Goal: Task Accomplishment & Management: Manage account settings

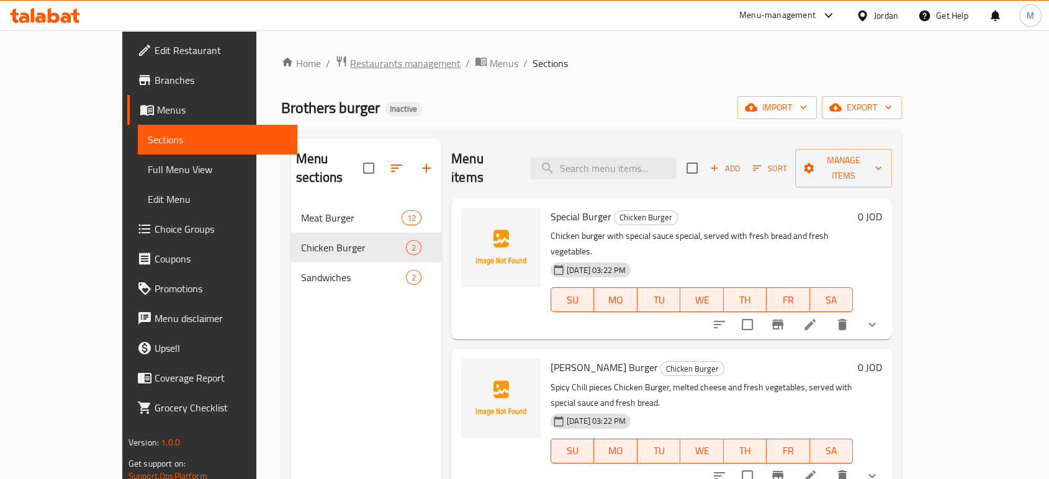
click at [350, 61] on span "Restaurants management" at bounding box center [405, 63] width 110 height 15
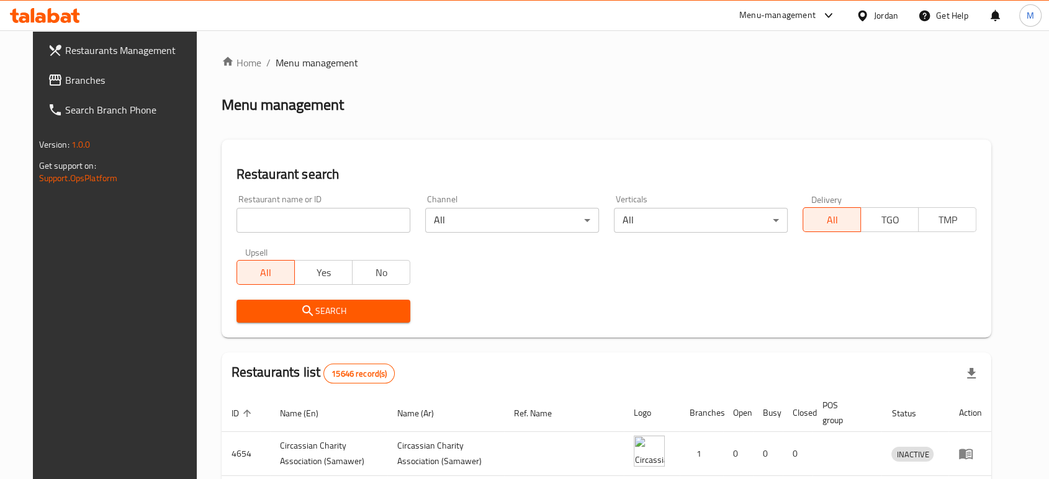
click at [870, 20] on div at bounding box center [865, 16] width 18 height 14
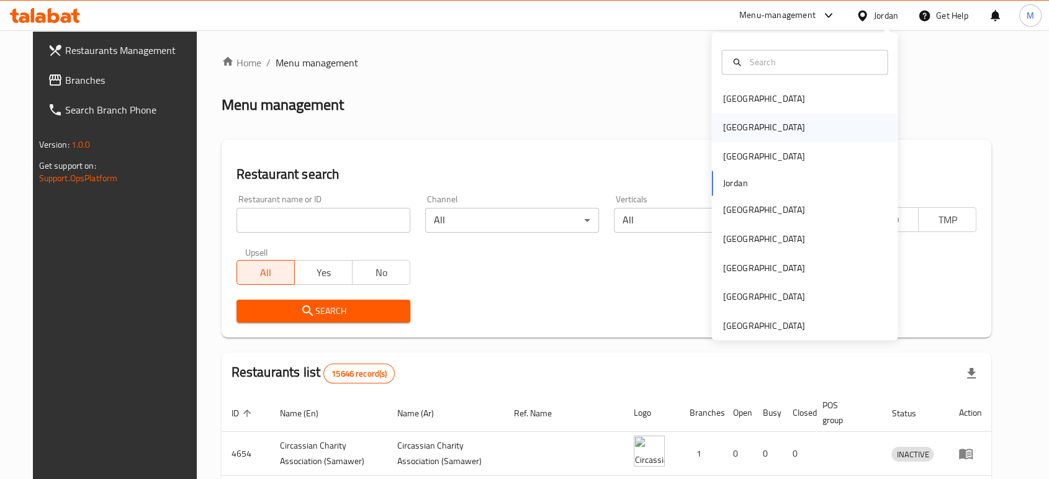
click at [743, 122] on div "[GEOGRAPHIC_DATA]" at bounding box center [763, 128] width 102 height 29
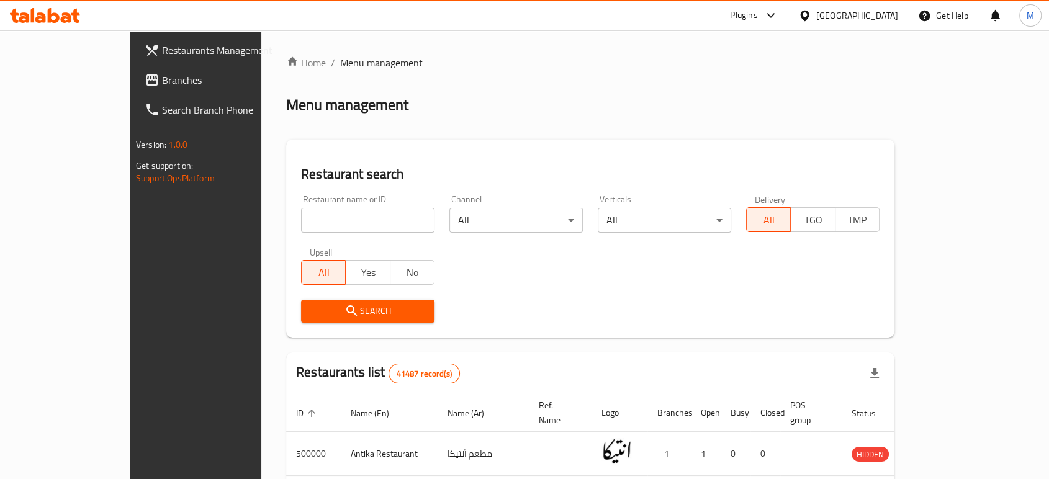
click at [162, 79] on span "Branches" at bounding box center [228, 80] width 133 height 15
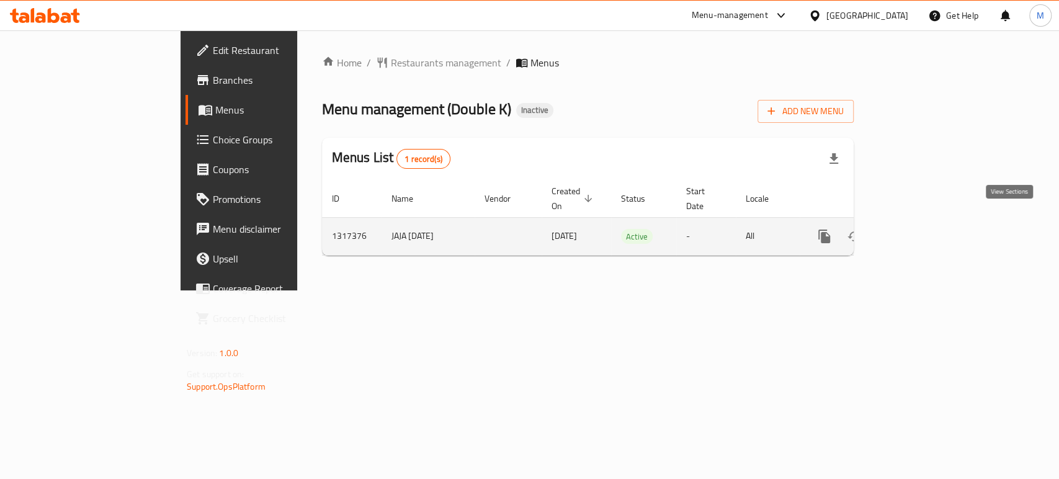
click at [921, 229] on icon "enhanced table" at bounding box center [914, 236] width 15 height 15
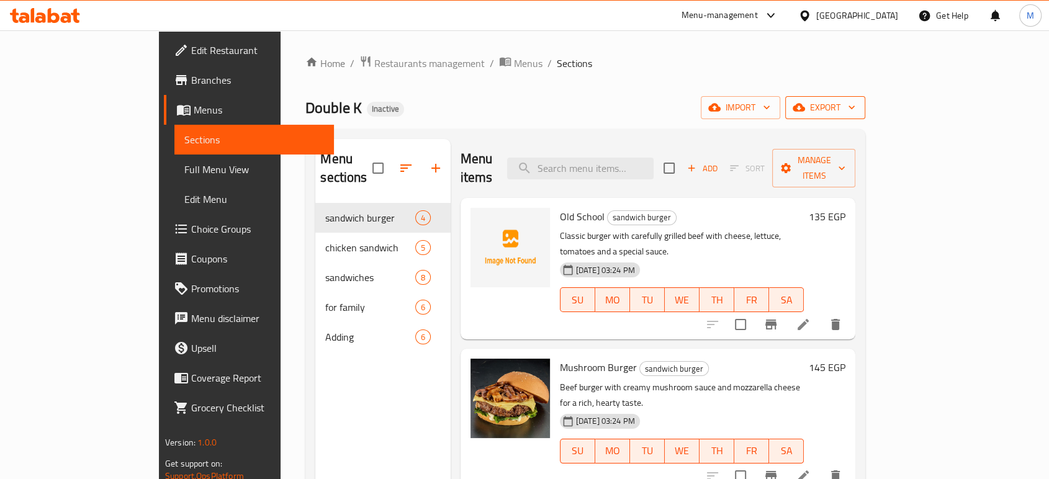
click at [855, 107] on span "export" at bounding box center [825, 108] width 60 height 16
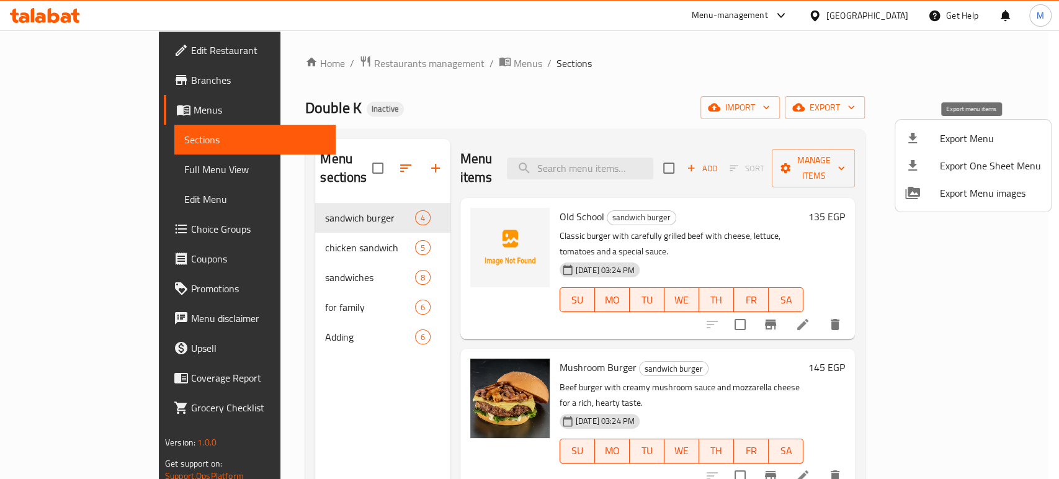
click at [979, 131] on span "Export Menu" at bounding box center [990, 138] width 101 height 15
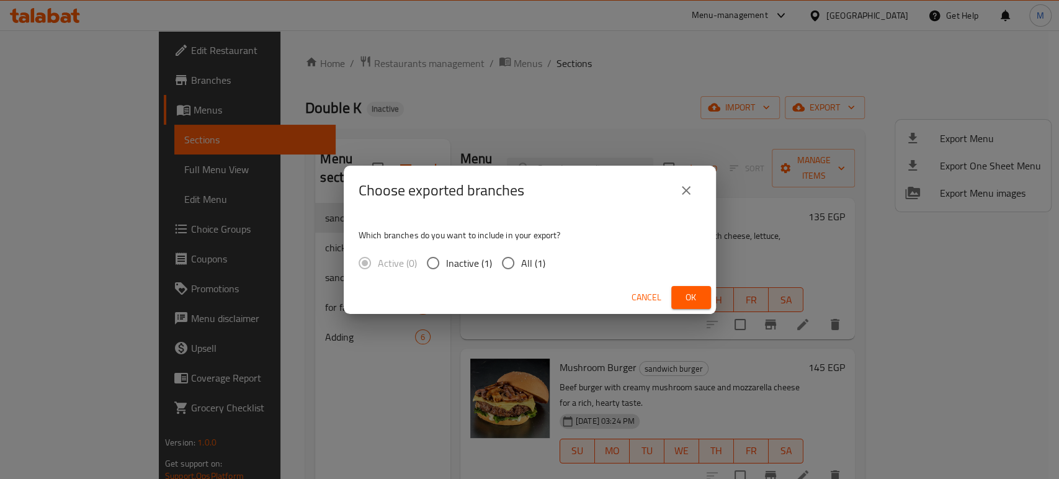
drag, startPoint x: 537, startPoint y: 261, endPoint x: 589, endPoint y: 278, distance: 54.7
click at [537, 261] on span "All (1)" at bounding box center [533, 263] width 24 height 15
click at [521, 261] on input "All (1)" at bounding box center [508, 263] width 26 height 26
radio input "true"
click at [699, 302] on span "Ok" at bounding box center [691, 298] width 20 height 16
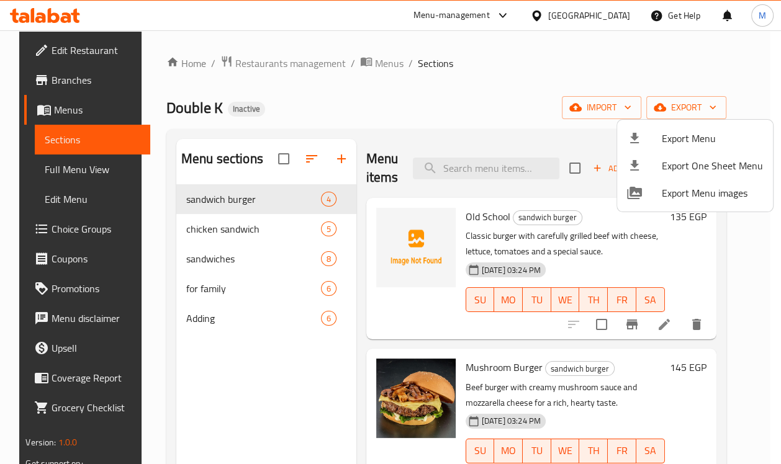
click at [401, 267] on div at bounding box center [390, 232] width 781 height 464
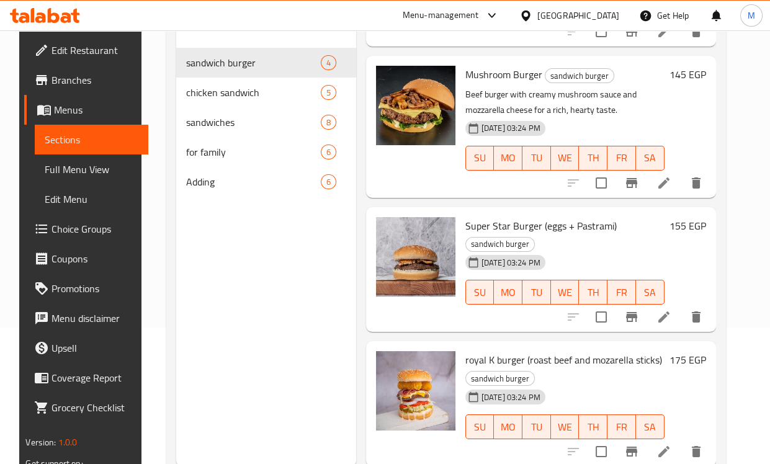
scroll to position [138, 0]
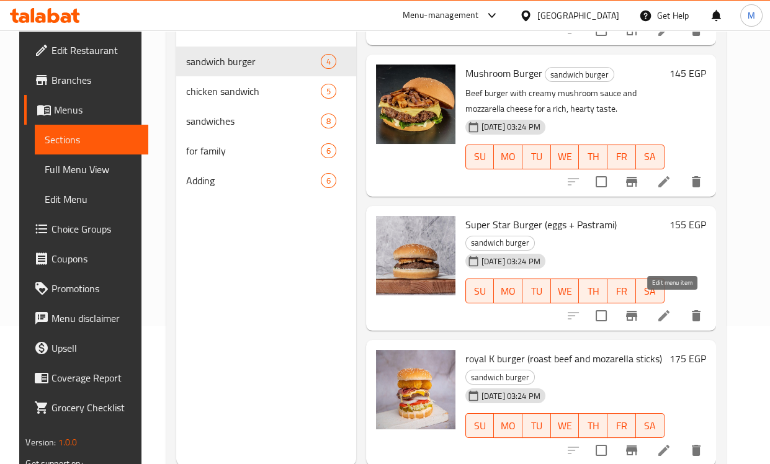
click at [670, 310] on icon at bounding box center [663, 315] width 11 height 11
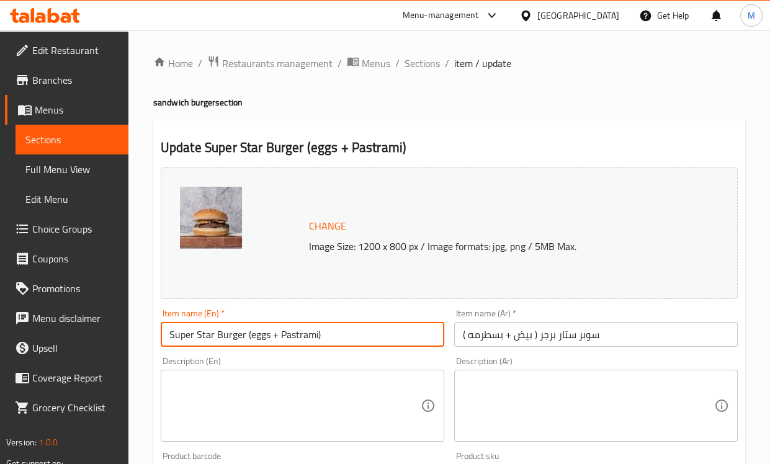
drag, startPoint x: 294, startPoint y: 340, endPoint x: 246, endPoint y: 339, distance: 47.8
click at [246, 339] on input "Super Star Burger (eggs + Pastrami)" at bounding box center [303, 334] width 284 height 25
click at [243, 377] on textarea at bounding box center [294, 406] width 251 height 59
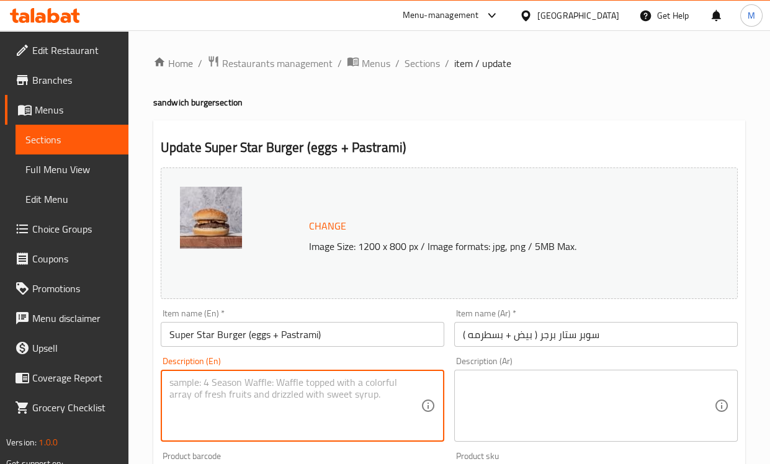
paste textarea "(eggs + Pastrami)"
type textarea "(eggs + Pastrami)"
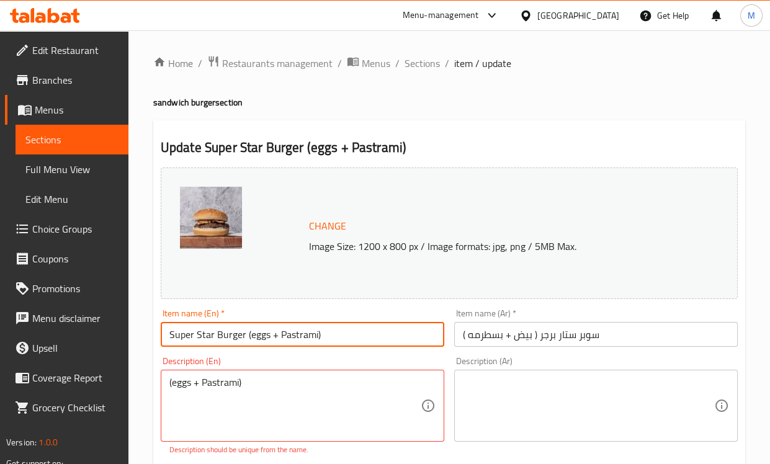
drag, startPoint x: 328, startPoint y: 336, endPoint x: 246, endPoint y: 334, distance: 81.3
click at [246, 334] on input "Super Star Burger (eggs + Pastrami)" at bounding box center [303, 334] width 284 height 25
type input "Super Star Burger"
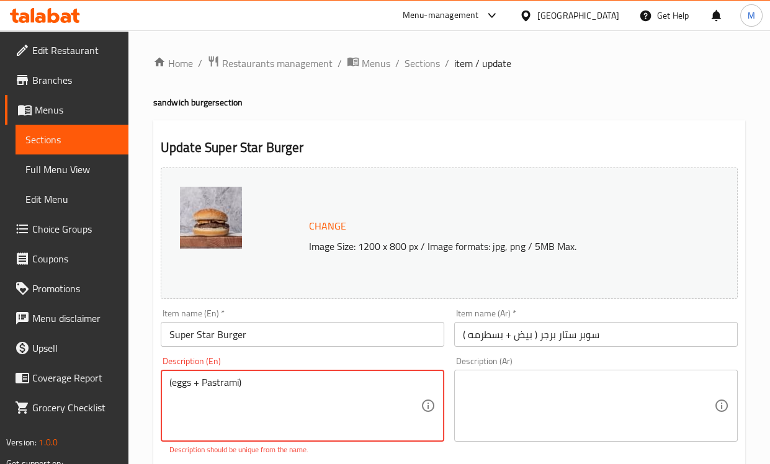
click at [328, 359] on div "Description (En) (eggs + Pastrami) Description (En) Description should be uniqu…" at bounding box center [303, 406] width 284 height 99
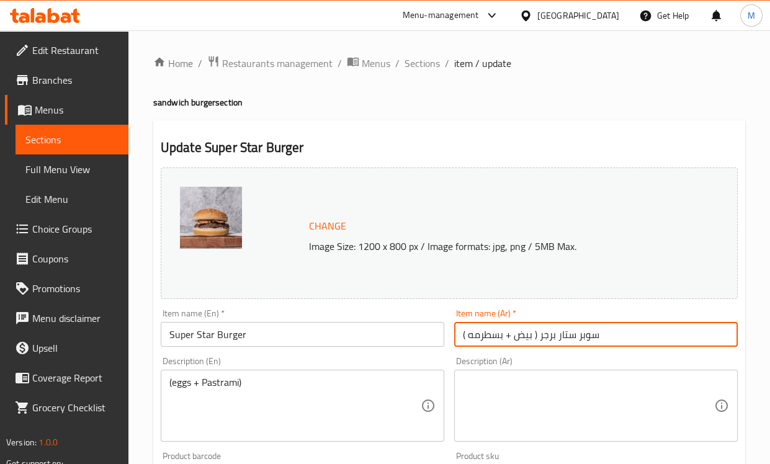
drag, startPoint x: 538, startPoint y: 339, endPoint x: 413, endPoint y: 326, distance: 125.4
click at [413, 326] on div "Change Image Size: 1200 x 800 px / Image formats: jpg, png / 5MB Max. Item name…" at bounding box center [449, 439] width 587 height 553
type input "سوبر ستار برجر"
click at [508, 382] on textarea at bounding box center [588, 406] width 251 height 59
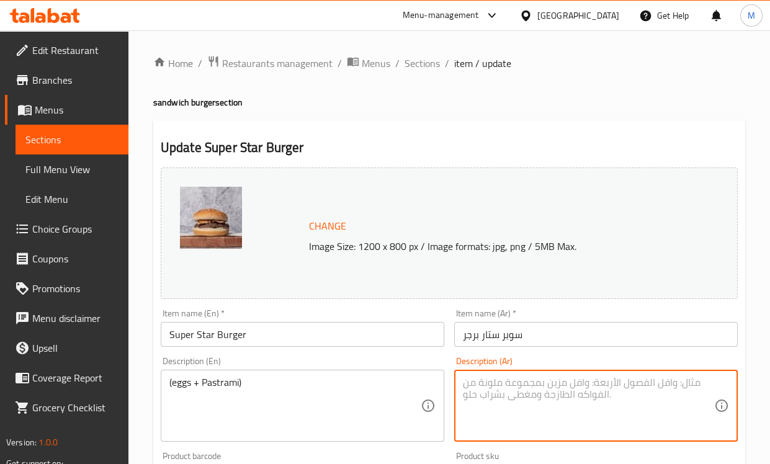
paste textarea "( بیض + بسطرمه )"
click at [429, 369] on div "Description (En) (eggs + Pastrami) Description (En)" at bounding box center [303, 399] width 284 height 85
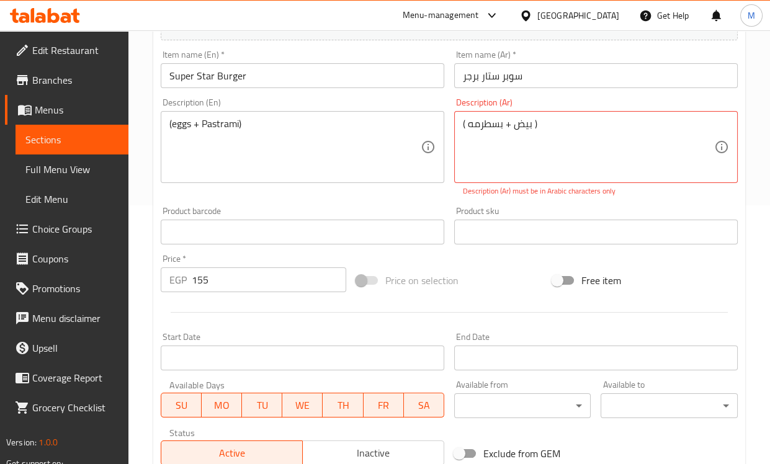
scroll to position [275, 0]
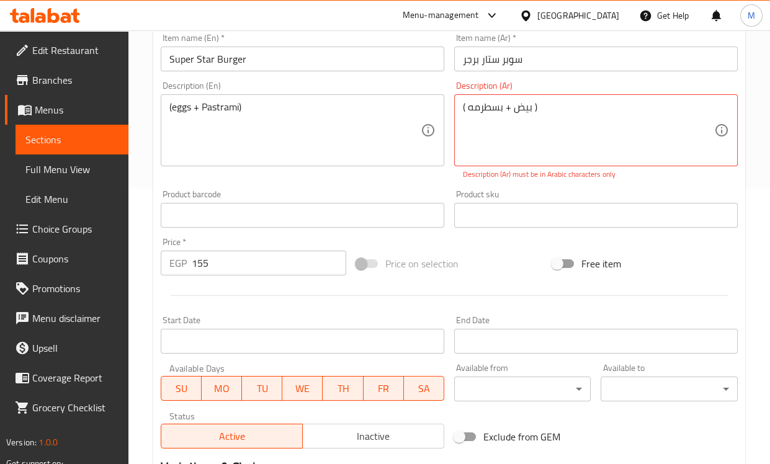
click at [351, 169] on div "Description (En) (eggs + Pastrami) Description (En)" at bounding box center [302, 130] width 293 height 109
click at [456, 177] on div "Description (Ar) ( بیض وبسطرمه ) Description (Ar) Description (Ar) must be in A…" at bounding box center [596, 130] width 284 height 99
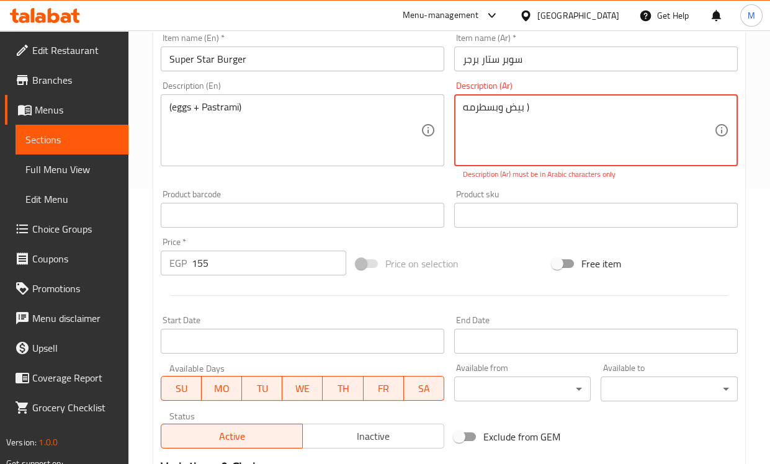
click at [526, 107] on textarea "بیض وبسطرمه )" at bounding box center [588, 130] width 251 height 59
click at [447, 180] on div "Description (En) (eggs + Pastrami) Description (En)" at bounding box center [302, 130] width 293 height 109
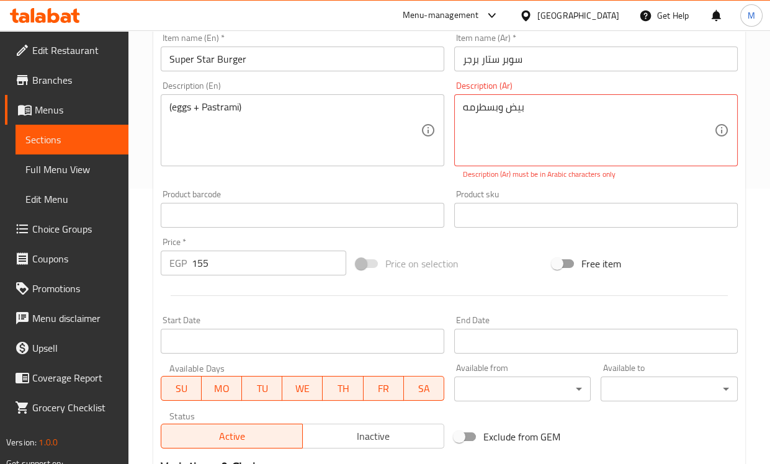
click at [361, 175] on div "Description (En) (eggs + Pastrami) Description (En)" at bounding box center [302, 130] width 293 height 109
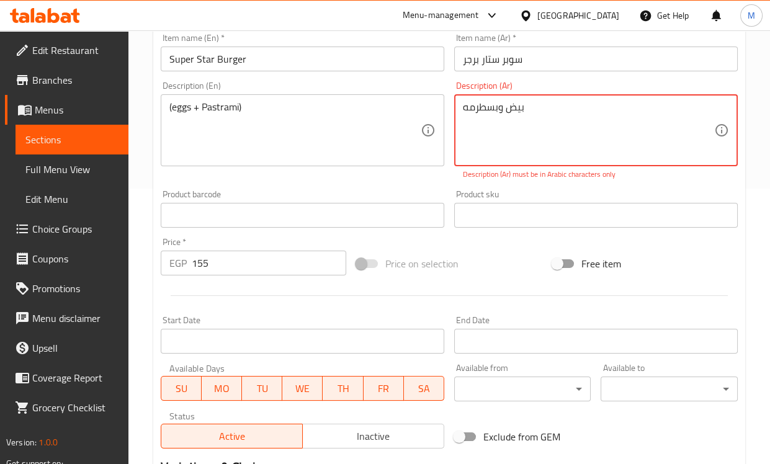
drag, startPoint x: 542, startPoint y: 102, endPoint x: 365, endPoint y: 102, distance: 176.8
click at [365, 102] on div "Change Image Size: 1200 x 800 px / Image formats: jpg, png / 5MB Max. Item name…" at bounding box center [449, 170] width 587 height 567
type textarea "بيض وبسطرمة"
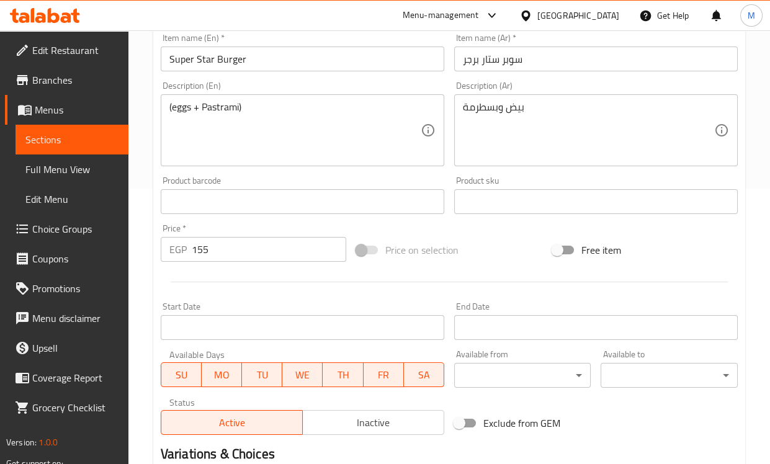
click at [410, 180] on div "Change Image Size: 1200 x 800 px / Image formats: jpg, png / 5MB Max. Item name…" at bounding box center [449, 163] width 587 height 553
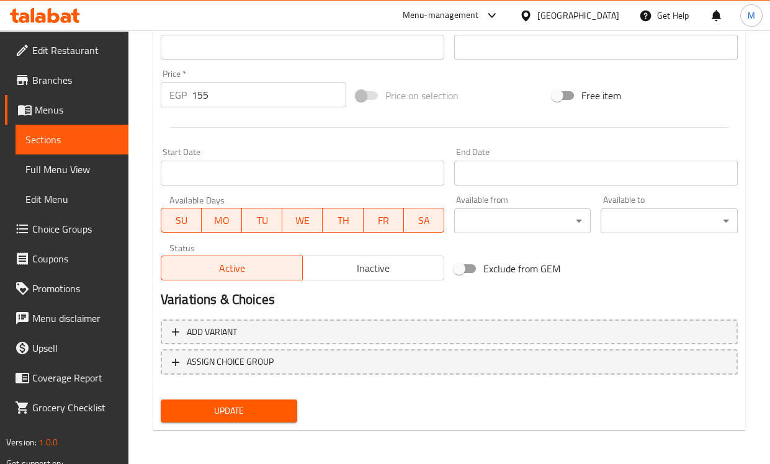
click at [248, 410] on span "Update" at bounding box center [229, 411] width 117 height 16
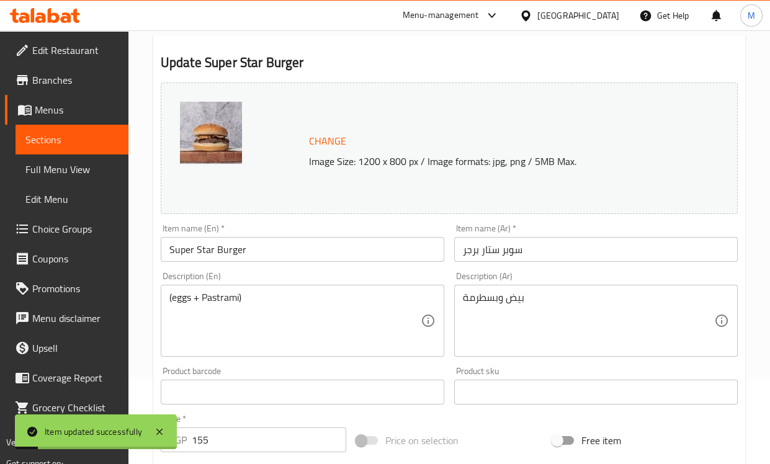
scroll to position [0, 0]
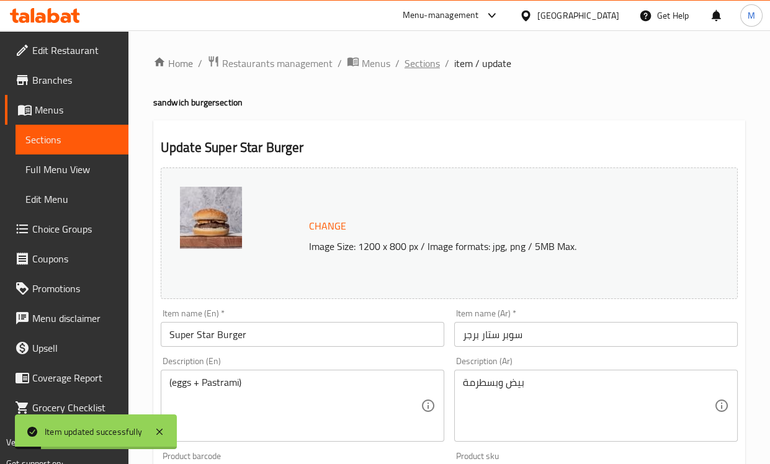
click at [421, 63] on span "Sections" at bounding box center [422, 63] width 35 height 15
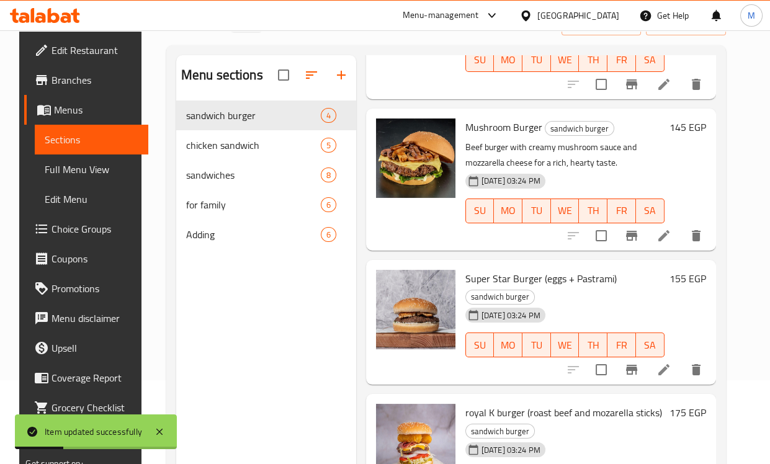
scroll to position [174, 0]
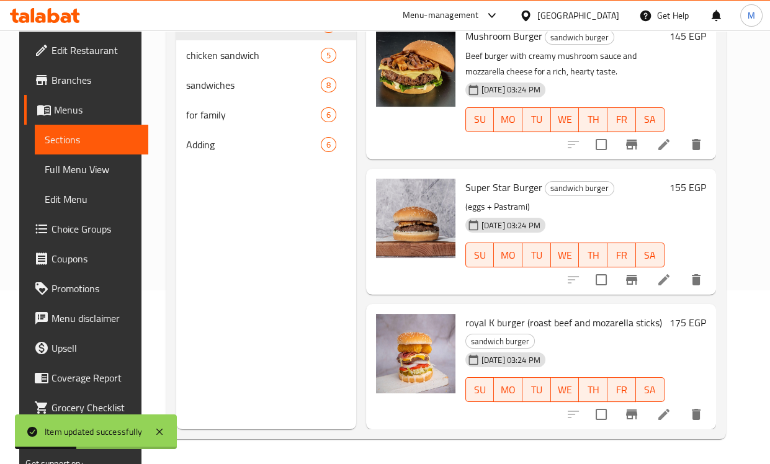
click at [664, 406] on li at bounding box center [664, 414] width 35 height 22
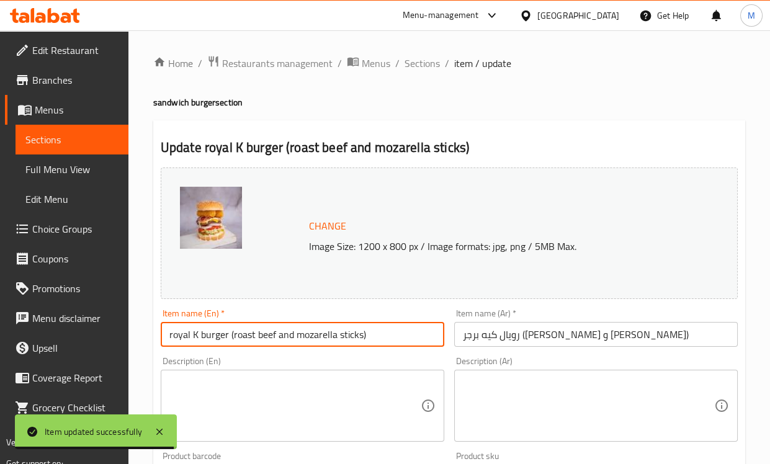
drag, startPoint x: 361, startPoint y: 336, endPoint x: 232, endPoint y: 336, distance: 129.1
click at [232, 336] on input "royal K burger (roast beef and mozarella sticks)" at bounding box center [303, 334] width 284 height 25
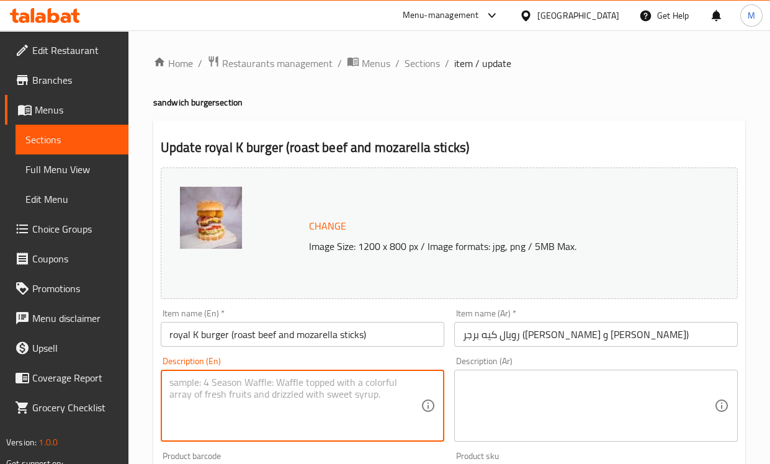
click at [228, 380] on textarea at bounding box center [294, 406] width 251 height 59
paste textarea "roast beef and mozarella sticks"
type textarea "roast beef and mozarella sticks"
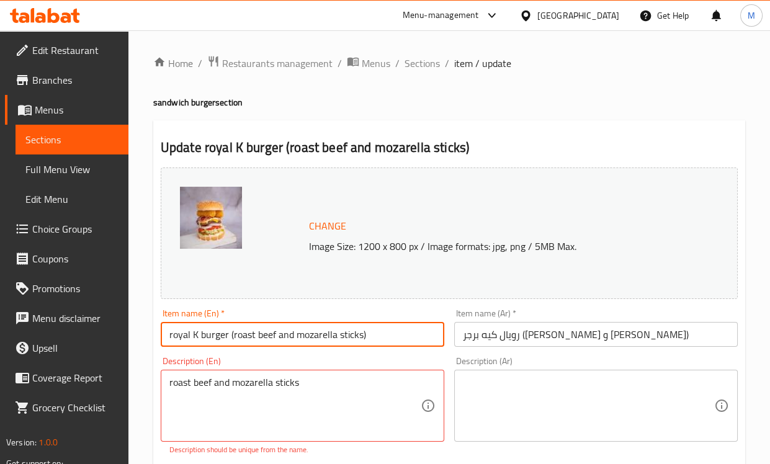
click at [352, 341] on input "royal K burger (roast beef and mozarella sticks)" at bounding box center [303, 334] width 284 height 25
drag, startPoint x: 390, startPoint y: 341, endPoint x: 225, endPoint y: 341, distance: 165.1
click at [225, 341] on input "royal K burger (roast beef and mozarella sticks)" at bounding box center [303, 334] width 284 height 25
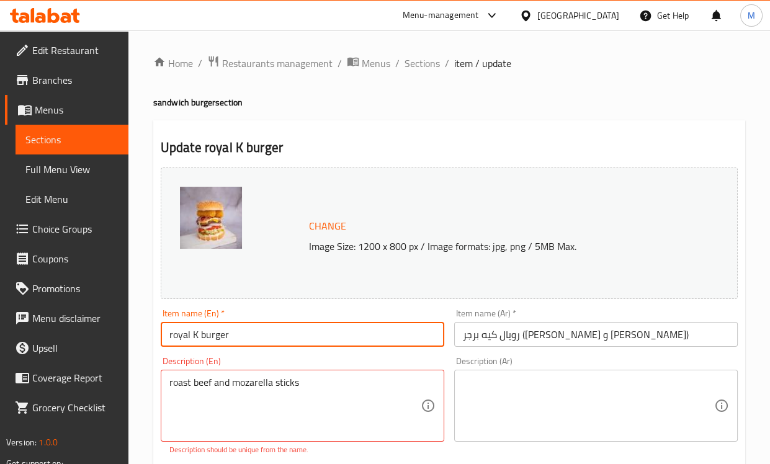
type input "royal K burger"
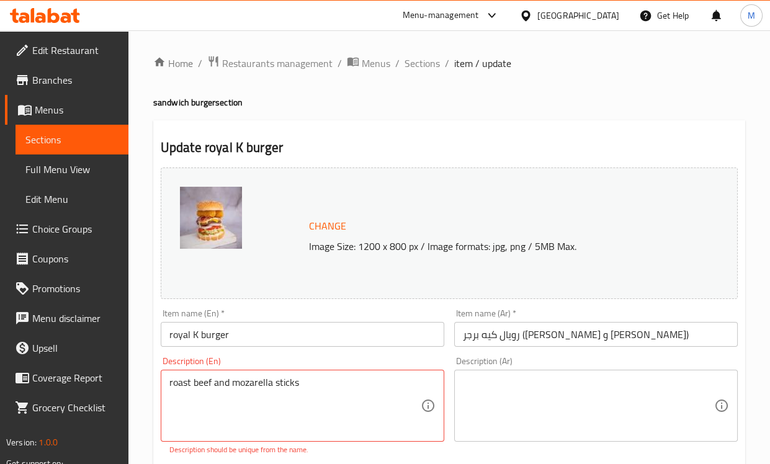
click at [315, 358] on div "Description (En) roast beef and mozarella sticks Description (En) Description s…" at bounding box center [303, 406] width 284 height 99
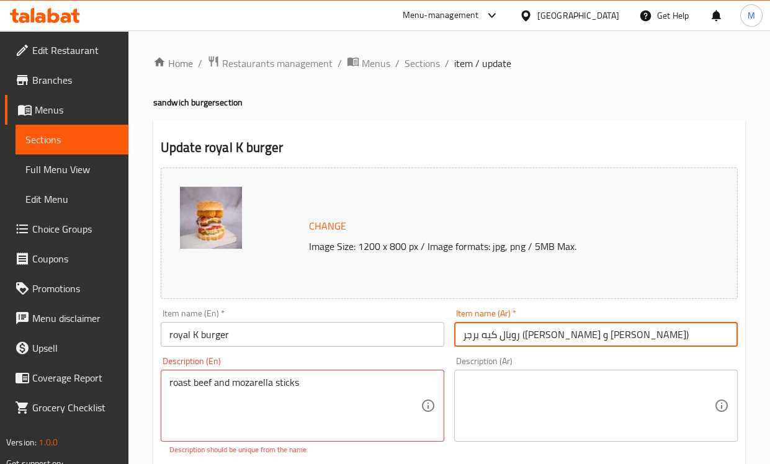
drag, startPoint x: 574, startPoint y: 337, endPoint x: 467, endPoint y: 341, distance: 107.4
click at [467, 341] on input "رويال كيه برجر (روزبيف و موتزاريلا ستيكس)" at bounding box center [596, 334] width 284 height 25
click at [542, 433] on textarea at bounding box center [588, 406] width 251 height 59
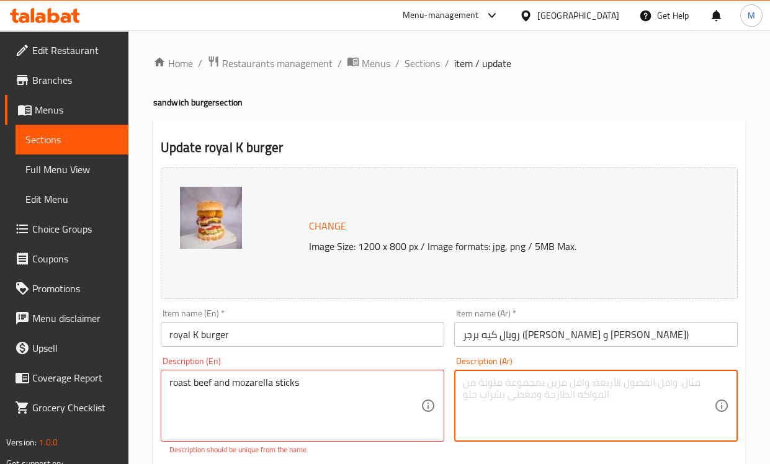
paste textarea "روزبيف و [PERSON_NAME]"
type textarea "روزبيف و [PERSON_NAME]"
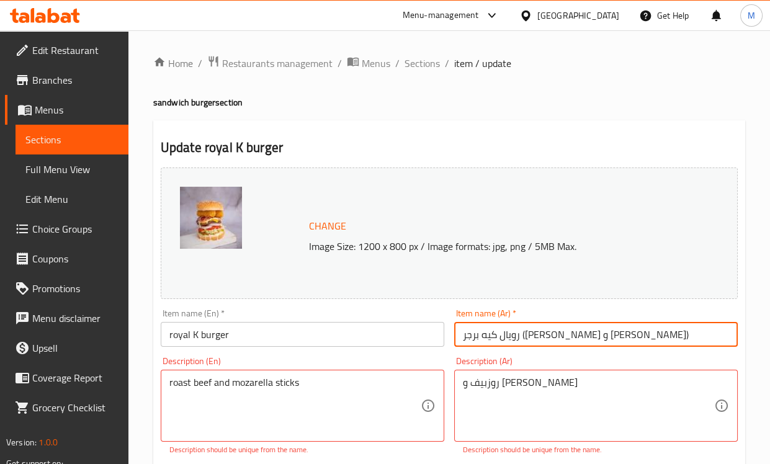
drag, startPoint x: 580, startPoint y: 333, endPoint x: 453, endPoint y: 333, distance: 126.6
click at [453, 333] on div "Item name (Ar)   * رويال كيه برجر (روزبيف و موتزاريلا ستيكس) Item name (Ar) *" at bounding box center [595, 328] width 293 height 48
type input "رويال كيه برجر"
click at [447, 362] on div "Description (En) roast beef and mozarella sticks Description (En) Description s…" at bounding box center [302, 406] width 293 height 109
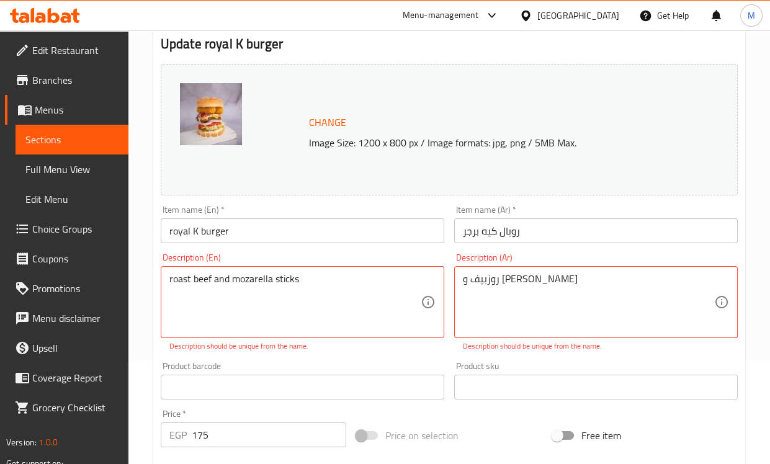
scroll to position [275, 0]
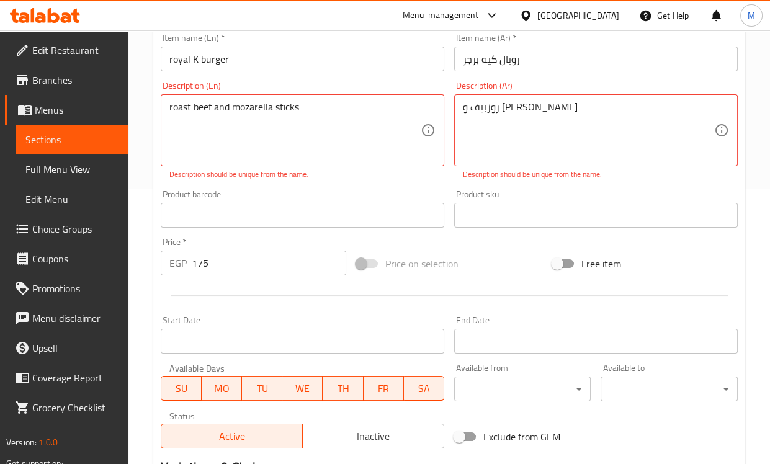
click at [357, 182] on div "Description (En) roast beef and mozarella sticks Description (En) Description s…" at bounding box center [302, 130] width 293 height 109
click at [418, 279] on div "Price on selection" at bounding box center [448, 264] width 195 height 34
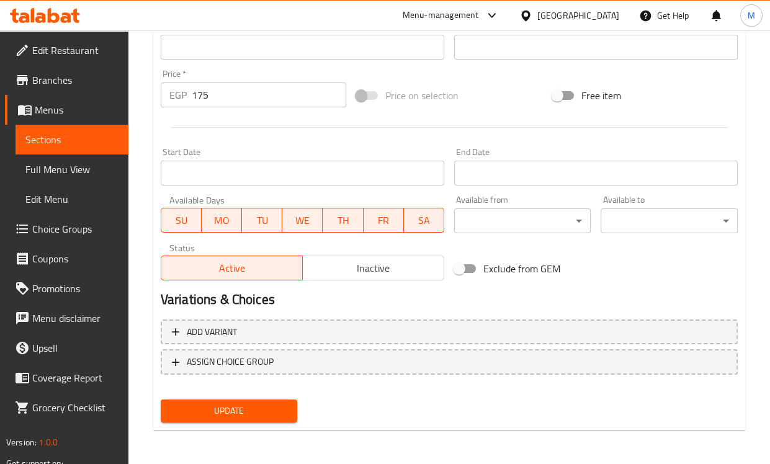
click at [271, 405] on span "Update" at bounding box center [229, 411] width 117 height 16
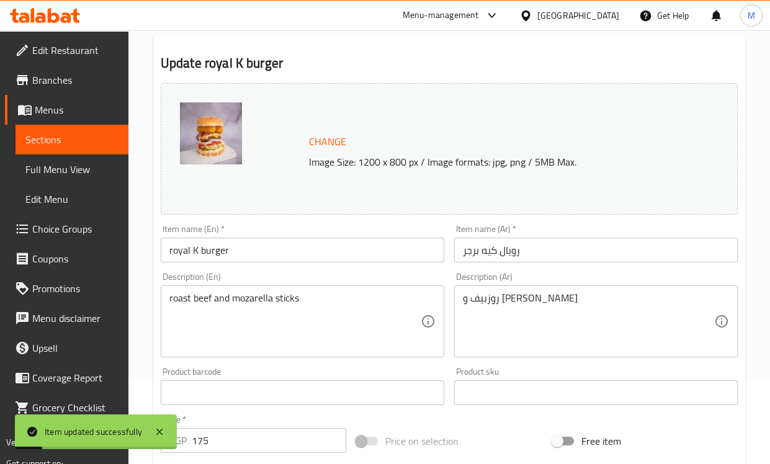
scroll to position [0, 0]
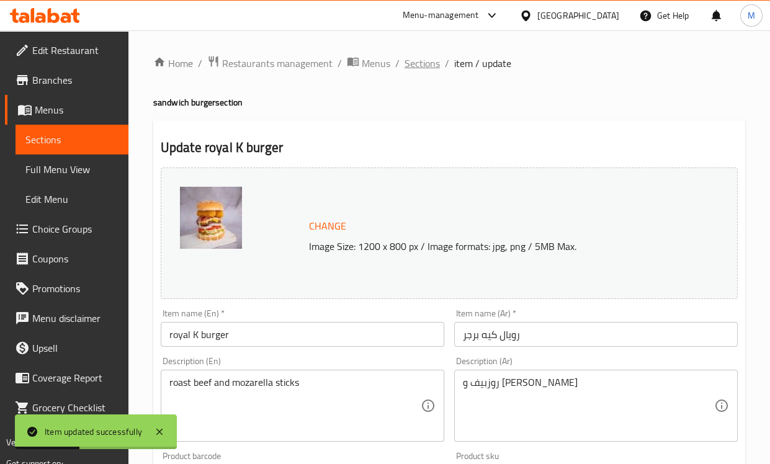
click at [422, 63] on span "Sections" at bounding box center [422, 63] width 35 height 15
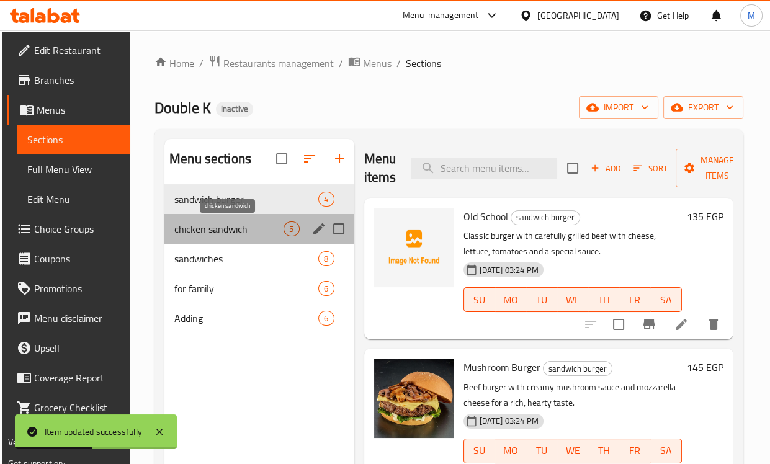
click at [187, 228] on span "chicken sandwich" at bounding box center [228, 229] width 109 height 15
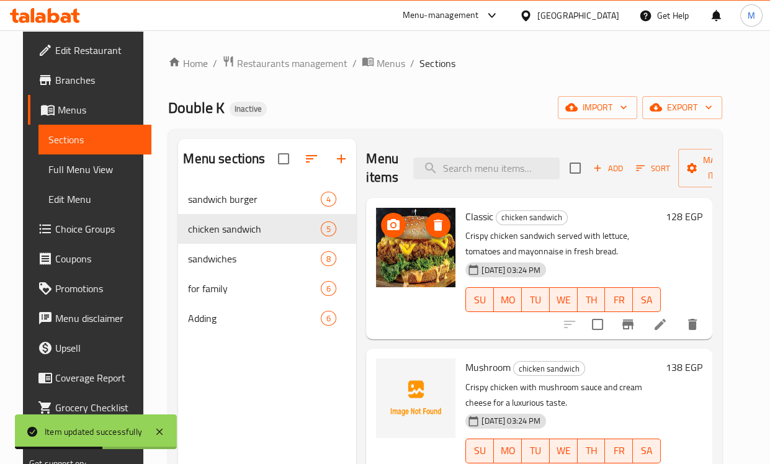
click at [666, 325] on icon at bounding box center [660, 324] width 11 height 11
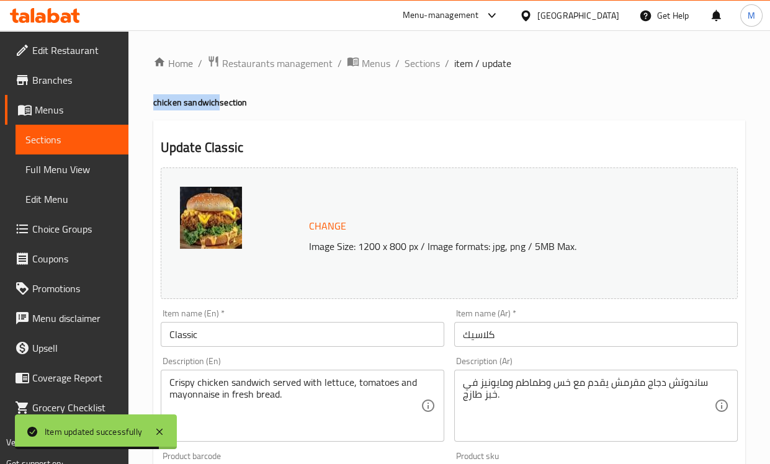
drag, startPoint x: 218, startPoint y: 105, endPoint x: 146, endPoint y: 105, distance: 72.0
click at [146, 105] on div "Home / Restaurants management / Menus / Sections / item / update chicken sandwi…" at bounding box center [449, 462] width 642 height 864
copy h4 "chicken sandwich"
click at [235, 341] on input "Classic" at bounding box center [303, 334] width 284 height 25
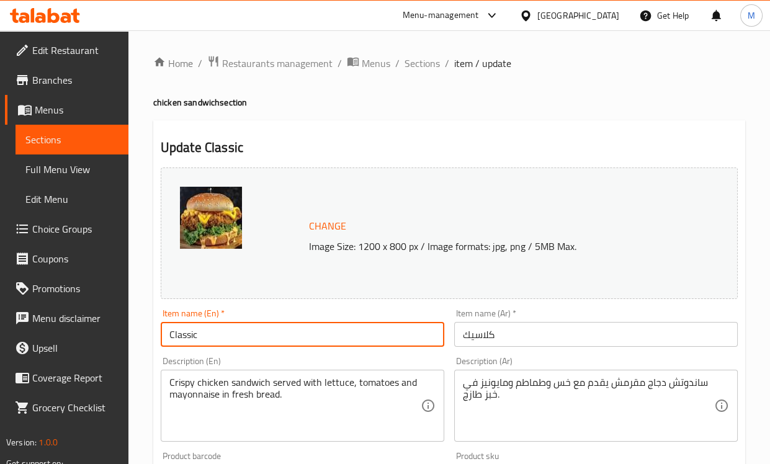
paste input "chicken sandwich"
type input "Classic chicken sandwich"
click at [460, 335] on input "كلاسيك" at bounding box center [596, 334] width 284 height 25
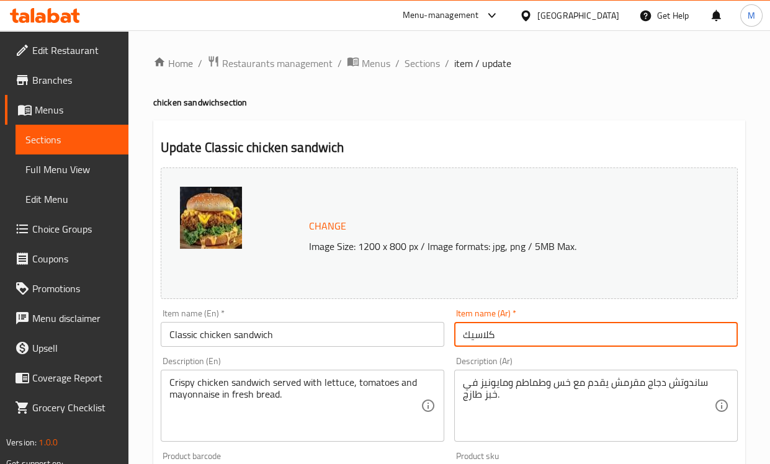
paste input "ساندويتش دجاج"
type input "ساندويتش دجاج كلاسيك"
click at [426, 313] on div "Item name (En)   * Classic chicken sandwich Item name (En) *" at bounding box center [303, 328] width 284 height 38
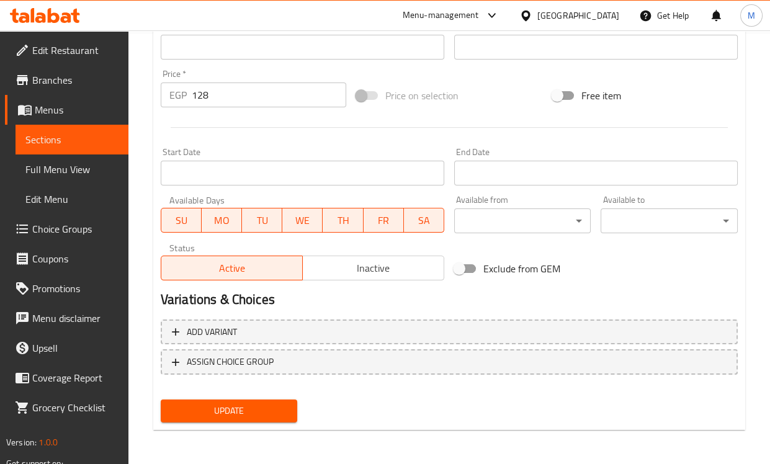
click at [214, 411] on span "Update" at bounding box center [229, 411] width 117 height 16
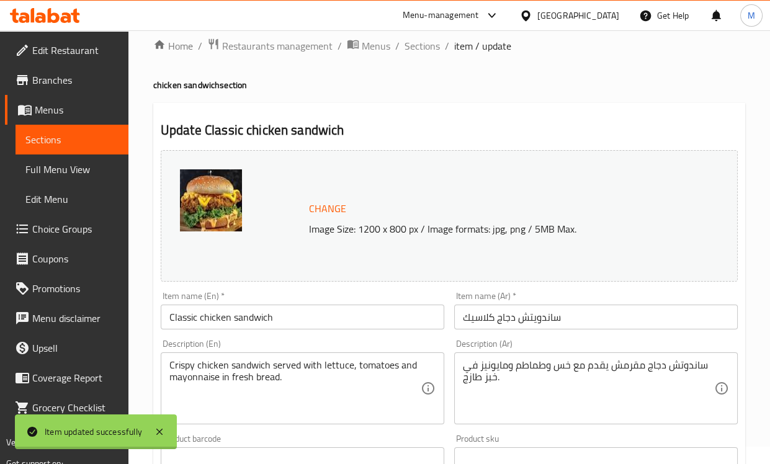
scroll to position [16, 0]
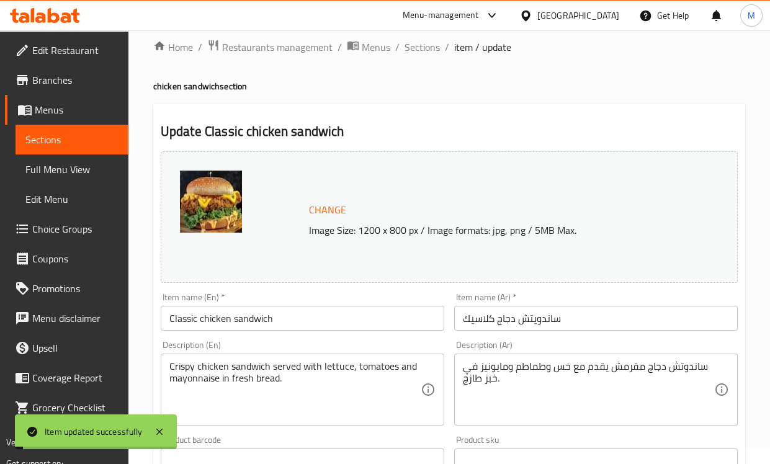
drag, startPoint x: 424, startPoint y: 47, endPoint x: 455, endPoint y: 107, distance: 67.7
click at [424, 47] on span "Sections" at bounding box center [422, 47] width 35 height 15
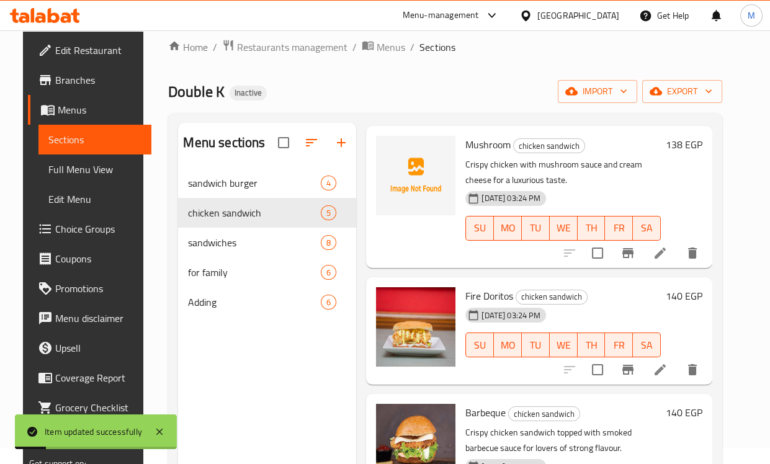
scroll to position [138, 0]
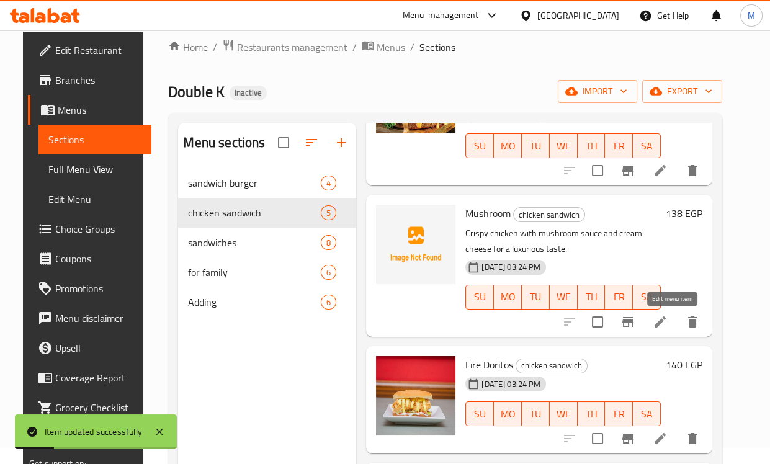
click at [668, 319] on icon at bounding box center [660, 322] width 15 height 15
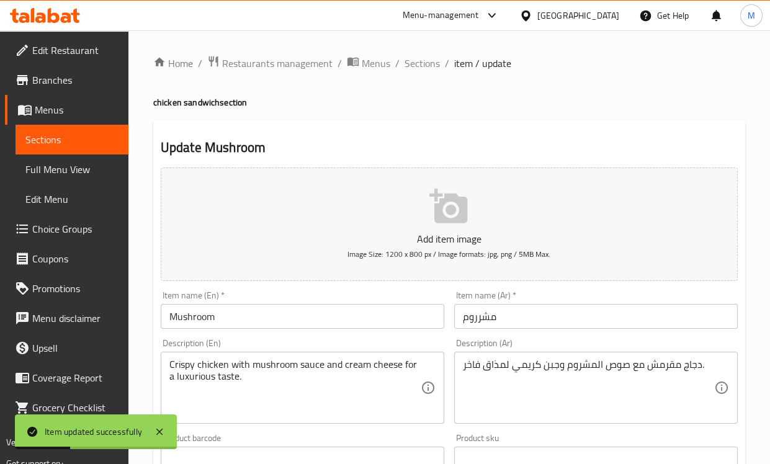
click at [459, 319] on input "مشرروم" at bounding box center [596, 316] width 284 height 25
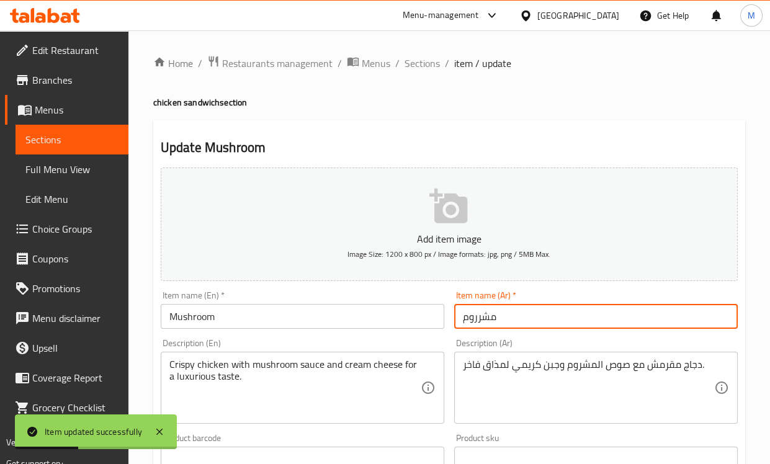
paste input "ساندويتش دجاج"
type input "ساندويتش دجاج مشرروم"
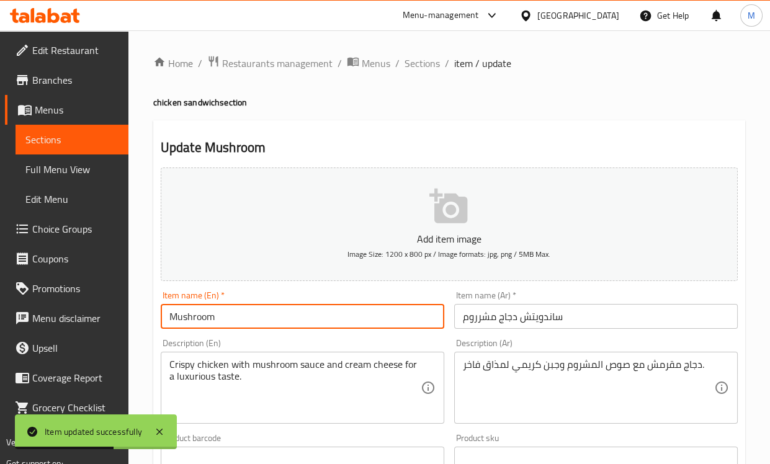
click at [248, 328] on input "Mushroom" at bounding box center [303, 316] width 284 height 25
paste input "chicken sandwich"
type input "Mushroom chicken sandwich"
click at [254, 338] on div "Description (En) Crispy chicken with mushroom sauce and cream cheese for a luxu…" at bounding box center [302, 381] width 293 height 95
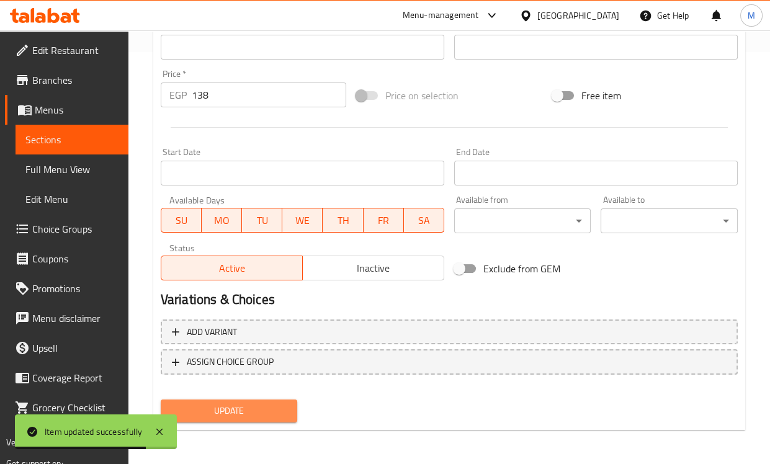
click at [267, 410] on span "Update" at bounding box center [229, 411] width 117 height 16
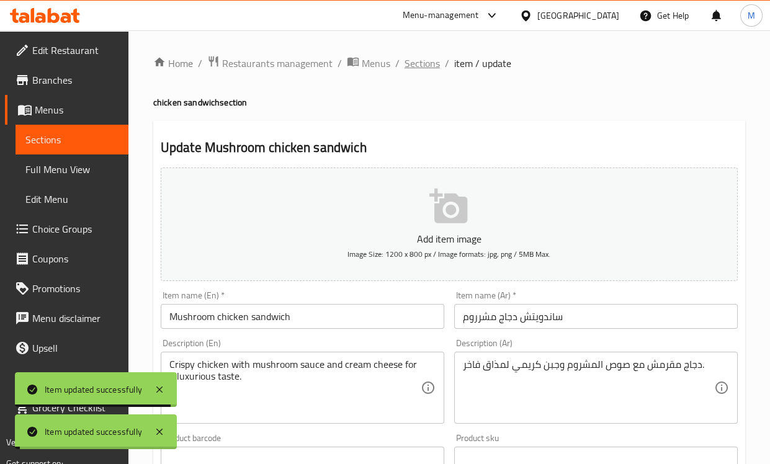
click at [422, 62] on span "Sections" at bounding box center [422, 63] width 35 height 15
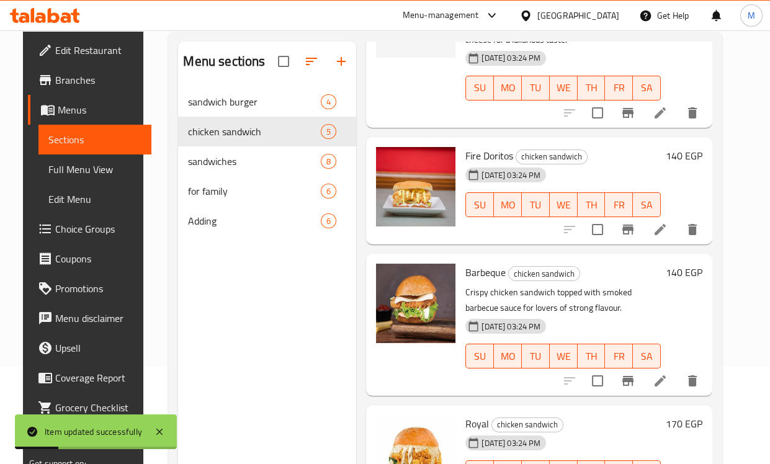
scroll to position [138, 0]
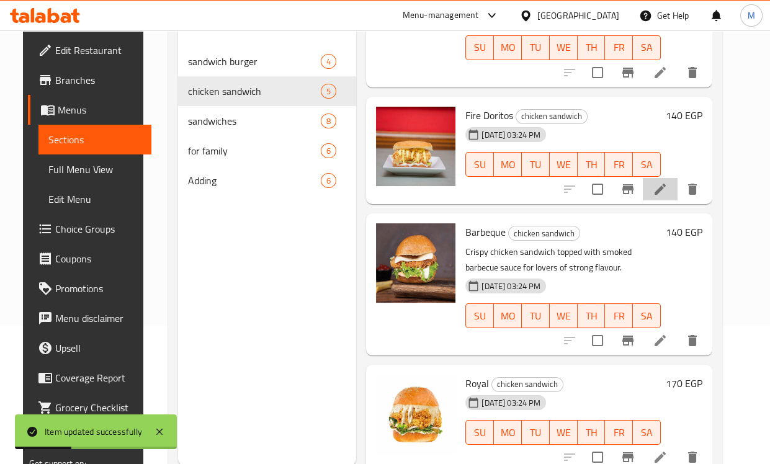
click at [668, 182] on icon at bounding box center [660, 189] width 15 height 15
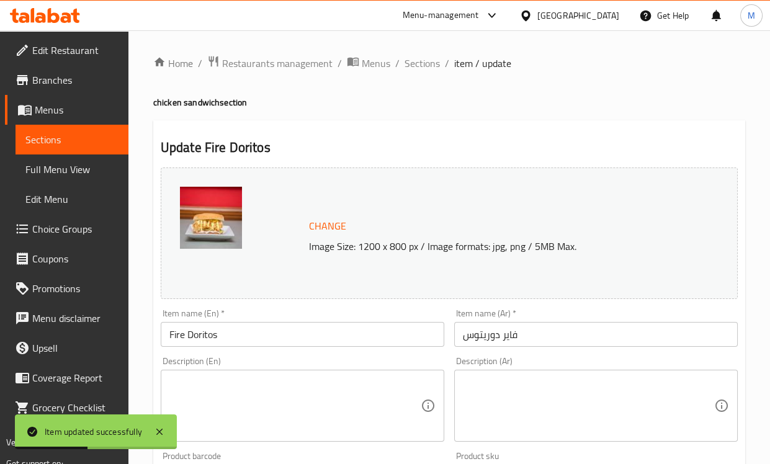
click at [248, 338] on input "Fire Doritos" at bounding box center [303, 334] width 284 height 25
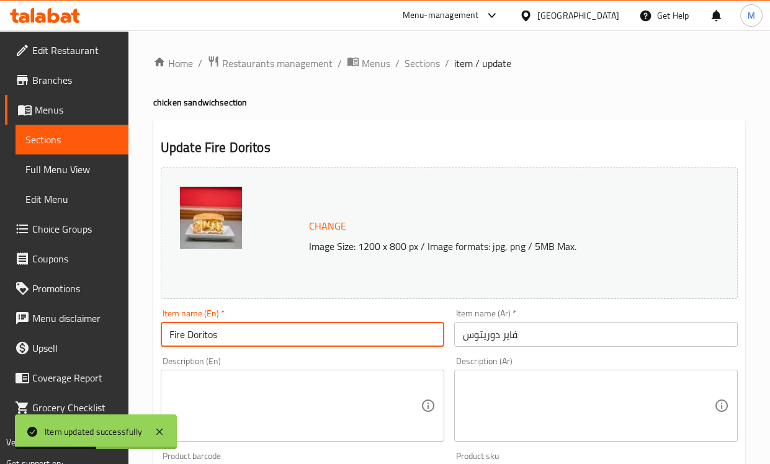
paste input "chicken sandwich"
type input "Fire Doritos chicken sandwich"
click at [464, 331] on input "فاير دوريتوس" at bounding box center [596, 334] width 284 height 25
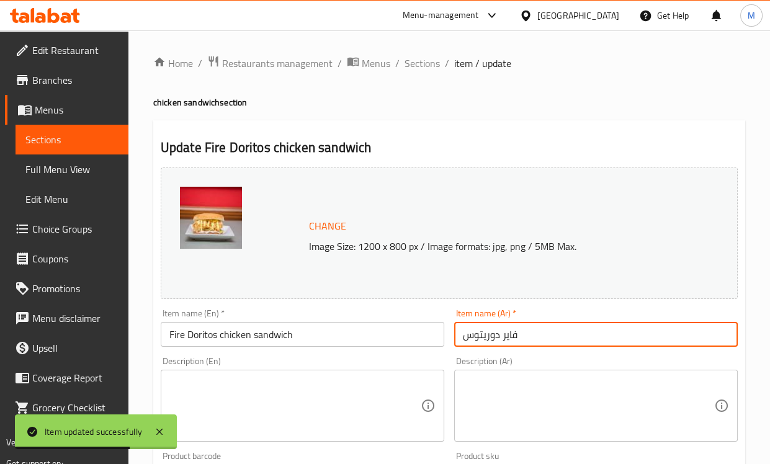
paste input "ساندويتش دجاج"
type input "ساندويتش دجاج فاير دوريتوس"
click at [432, 322] on input "Fire Doritos chicken sandwich" at bounding box center [303, 334] width 284 height 25
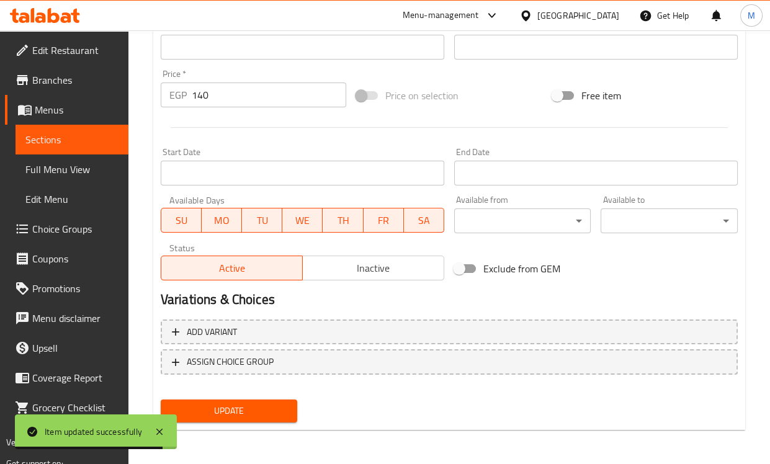
click at [218, 416] on span "Update" at bounding box center [229, 411] width 117 height 16
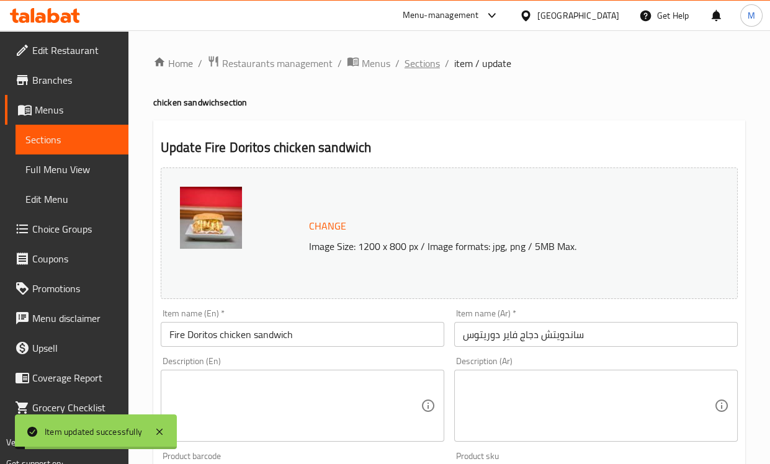
click at [419, 64] on span "Sections" at bounding box center [422, 63] width 35 height 15
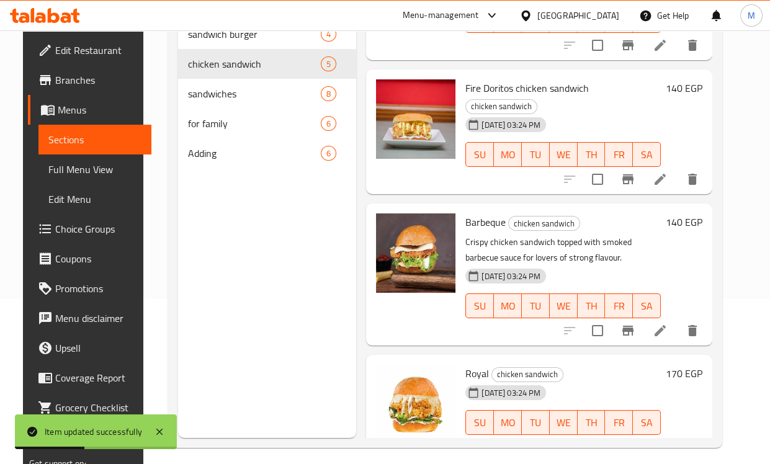
scroll to position [174, 0]
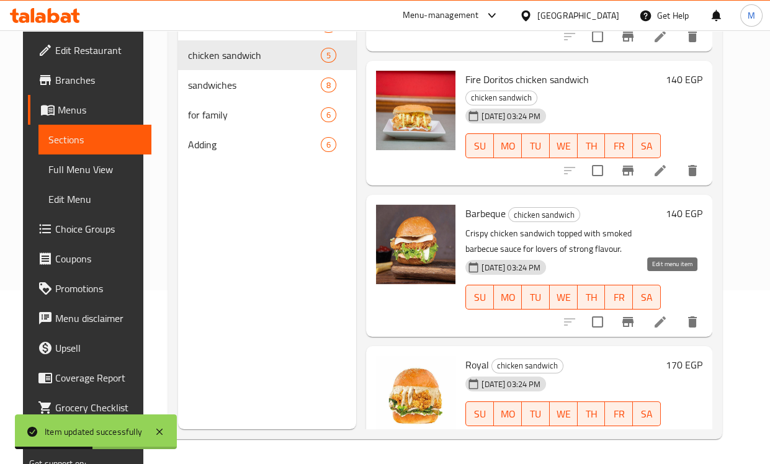
click at [668, 315] on icon at bounding box center [660, 322] width 15 height 15
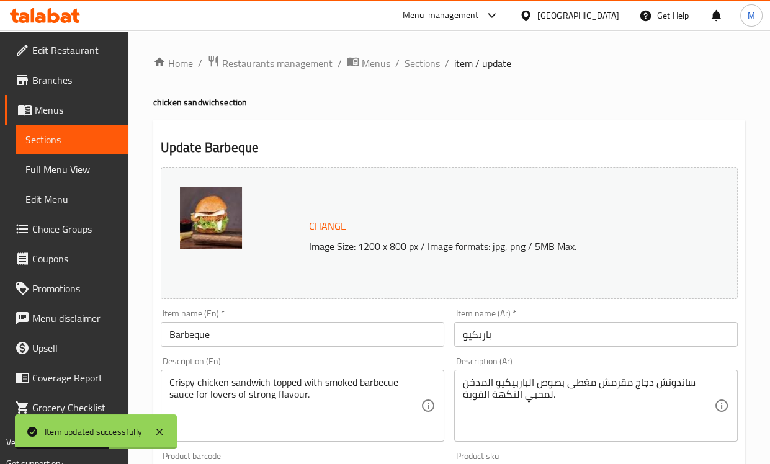
click at [462, 338] on input "باربكيو" at bounding box center [596, 334] width 284 height 25
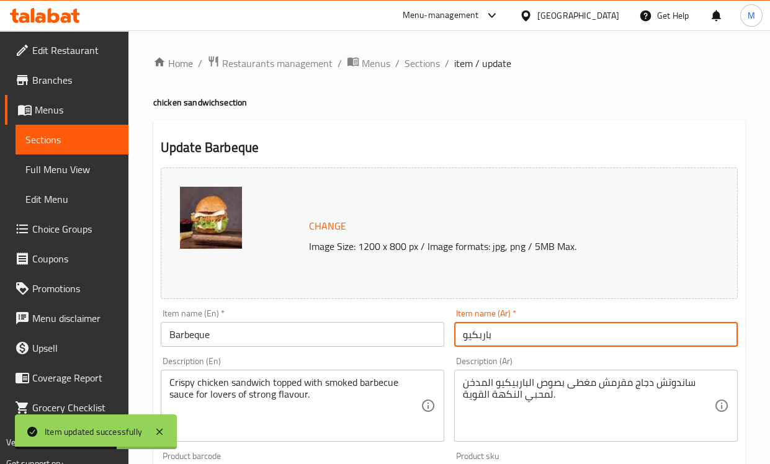
paste input "ساندويتش دجاج"
type input "ساندويتش دجاج باربكيو"
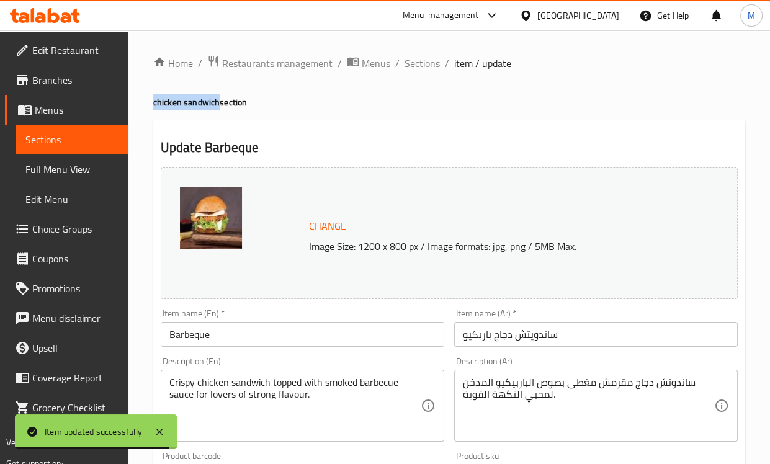
drag, startPoint x: 215, startPoint y: 104, endPoint x: 144, endPoint y: 96, distance: 71.1
click at [144, 96] on div "Home / Restaurants management / Menus / Sections / item / update chicken sandwi…" at bounding box center [449, 462] width 642 height 864
copy h4 "chicken sandwich"
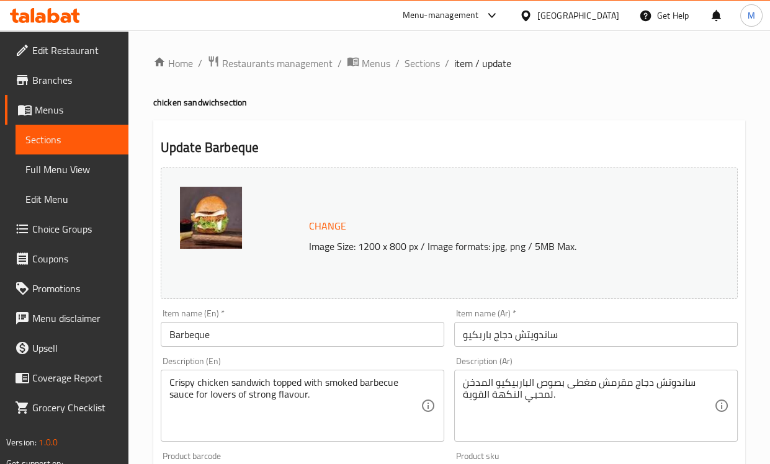
click at [259, 340] on input "Barbeque" at bounding box center [303, 334] width 284 height 25
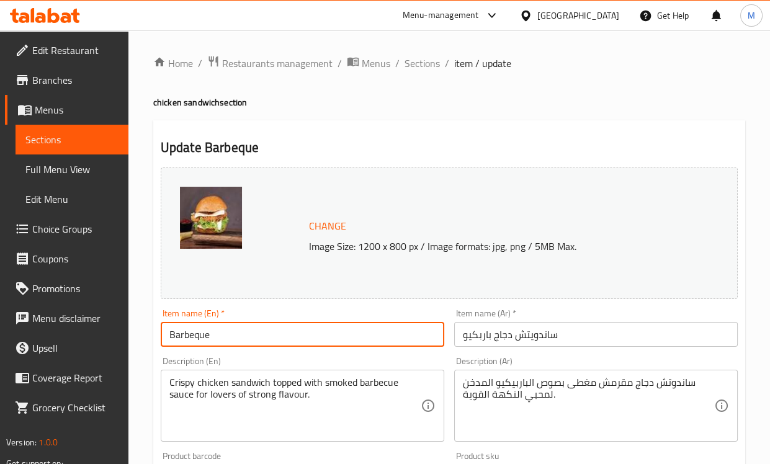
paste input "chicken sandwich"
type input "Barbeque chicken sandwich"
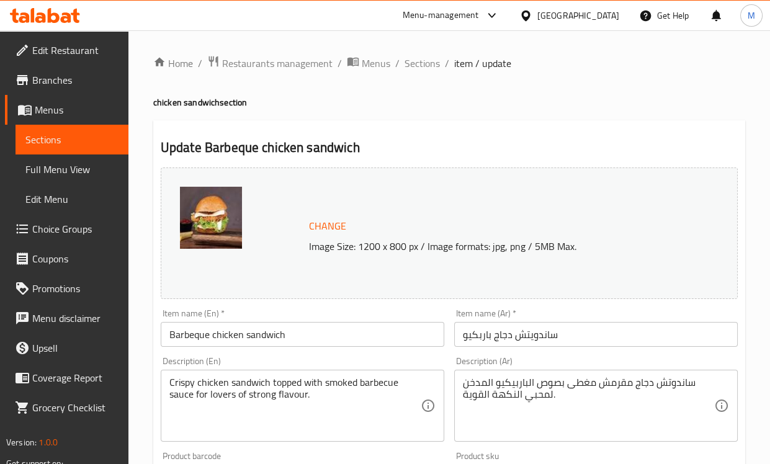
click at [246, 305] on div "Item name (En)   * Barbeque chicken sandwich Item name (En) *" at bounding box center [302, 328] width 293 height 48
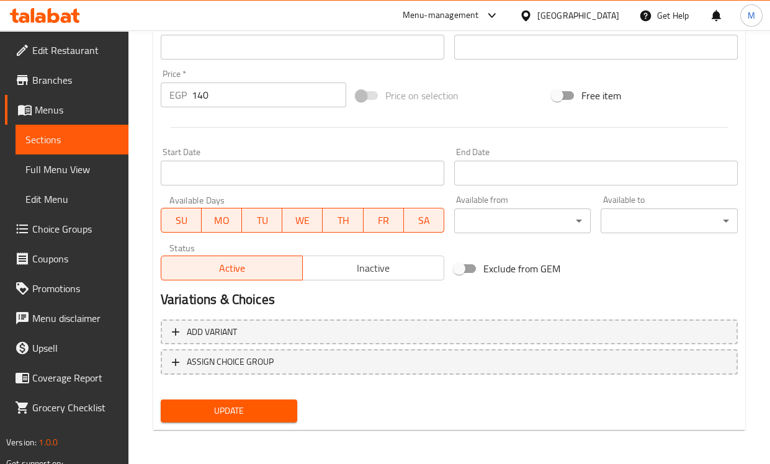
click at [260, 416] on span "Update" at bounding box center [229, 411] width 117 height 16
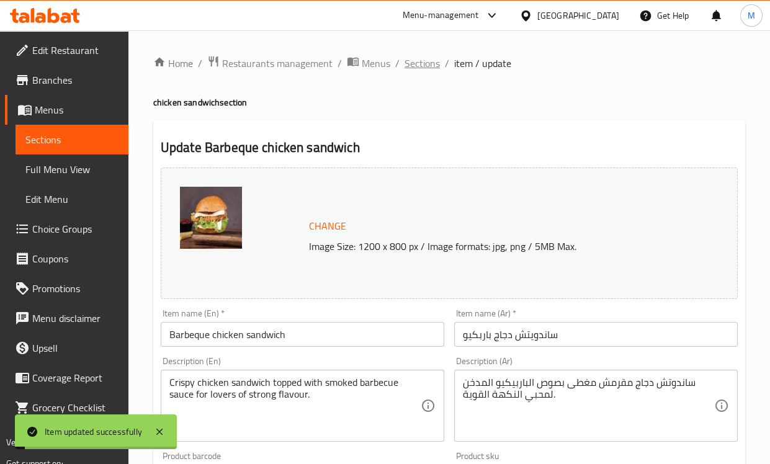
click at [415, 71] on span "Sections" at bounding box center [422, 63] width 35 height 15
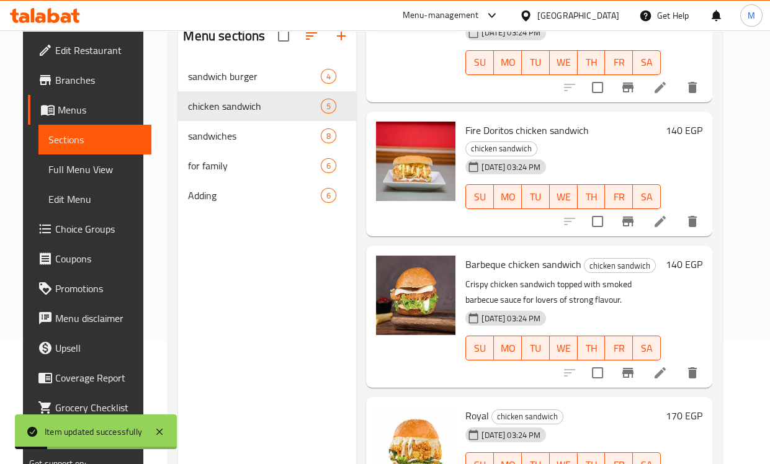
scroll to position [174, 0]
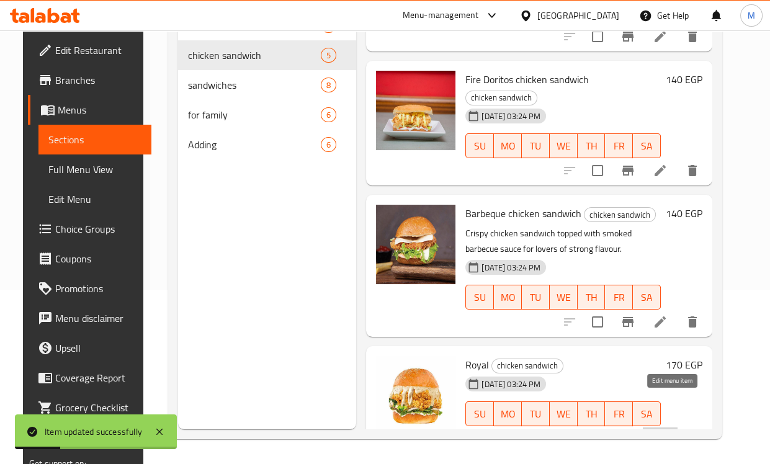
click at [668, 431] on icon at bounding box center [660, 438] width 15 height 15
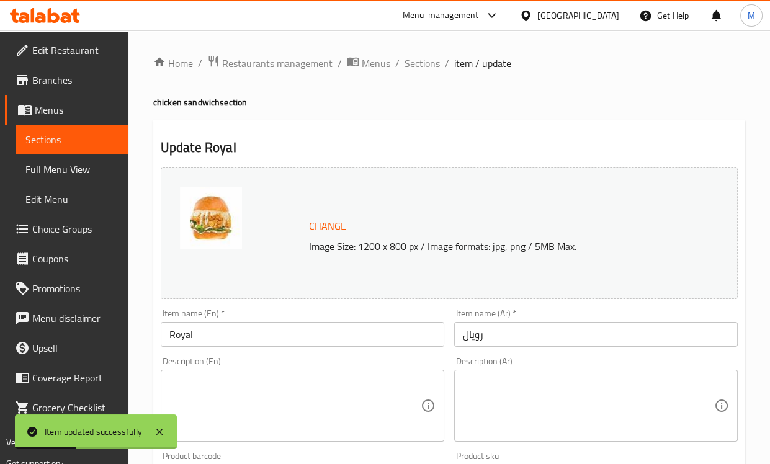
click at [228, 336] on input "Royal" at bounding box center [303, 334] width 284 height 25
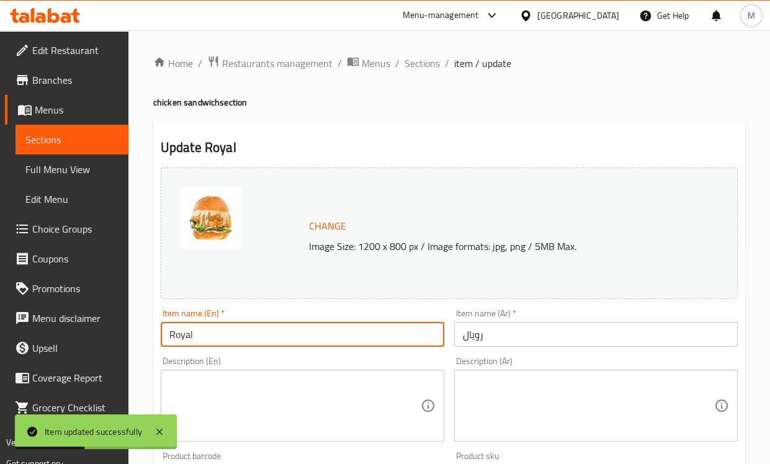
paste input "chicken sandwich"
type input "Royal chicken sandwich"
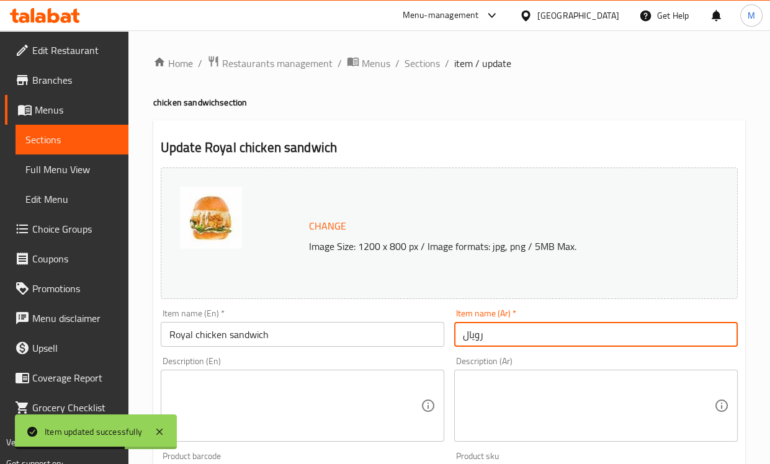
click at [456, 335] on input "رويال" at bounding box center [596, 334] width 284 height 25
paste input "ساندويتش دجاج"
type input "ساندويتش دجاج رويال"
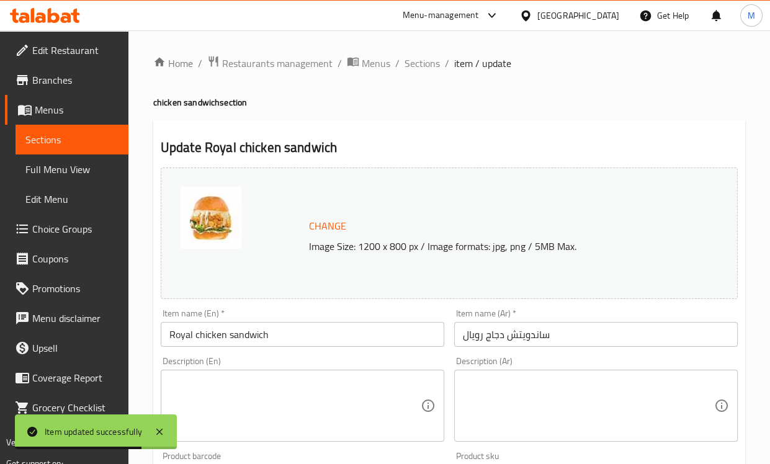
click at [432, 351] on div "Item name (En)   * Royal chicken sandwich Item name (En) *" at bounding box center [302, 328] width 293 height 48
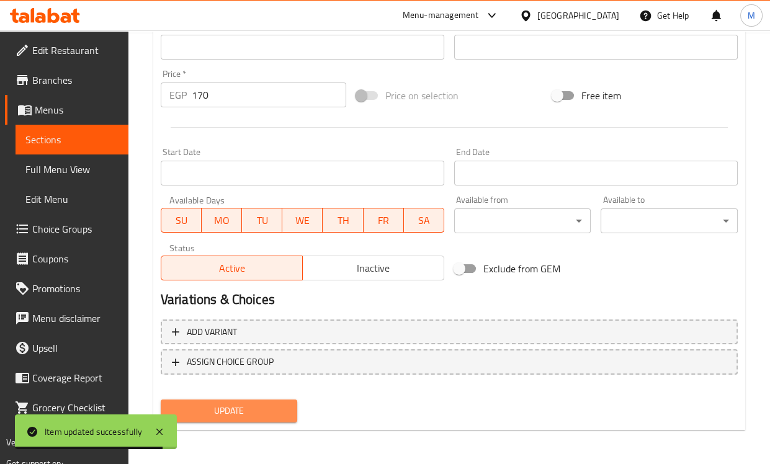
click at [278, 414] on span "Update" at bounding box center [229, 411] width 117 height 16
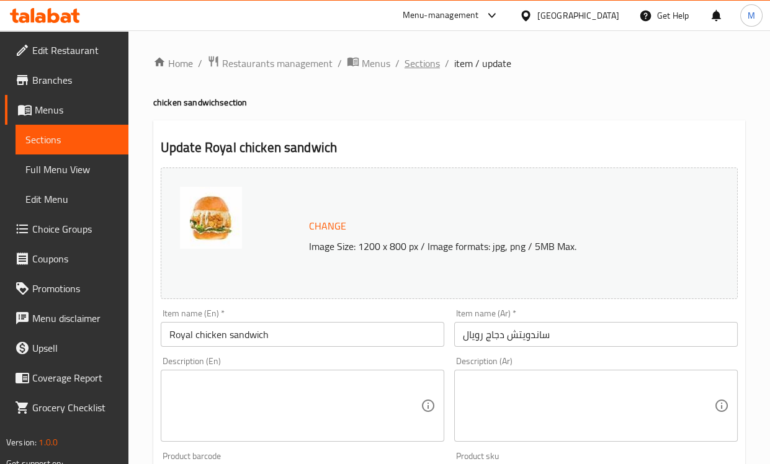
click at [424, 68] on span "Sections" at bounding box center [422, 63] width 35 height 15
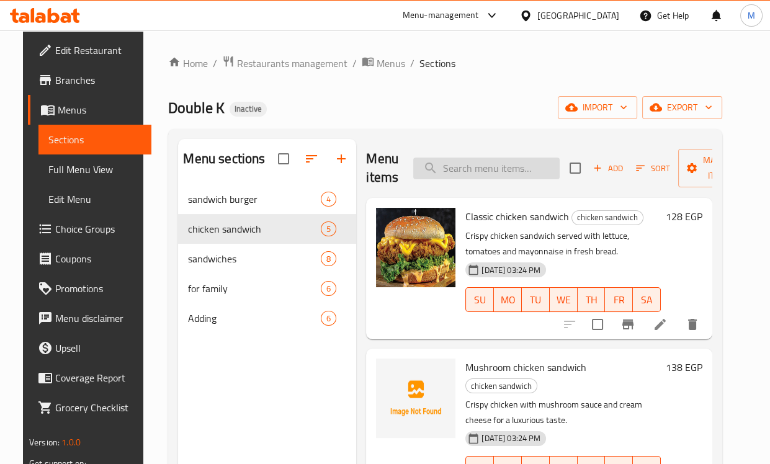
click at [505, 156] on div "Menu items Add Sort Manage items" at bounding box center [539, 168] width 346 height 59
paste input "2 Small Hawawshi"
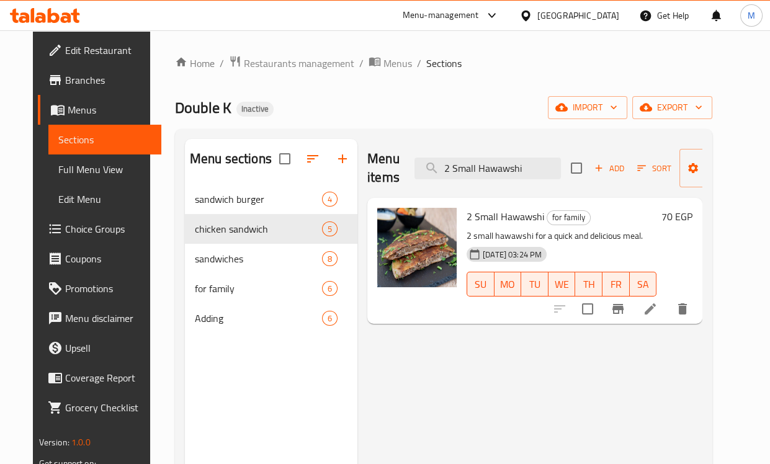
type input "2 Small Hawawshi"
click at [668, 318] on li at bounding box center [650, 309] width 35 height 22
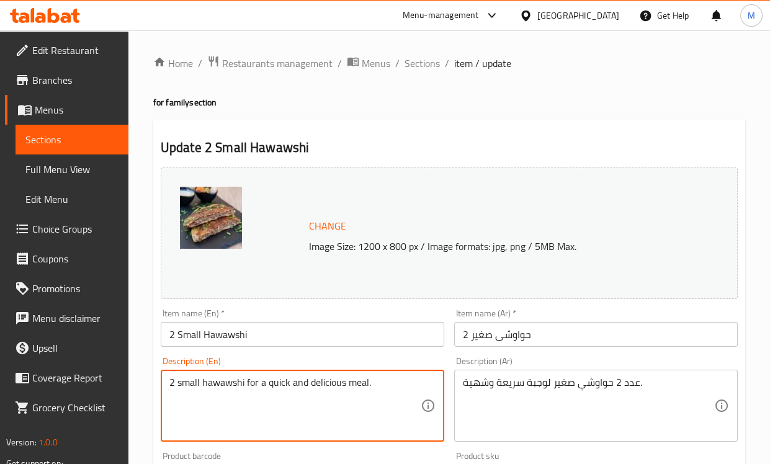
click at [274, 382] on textarea "2 small hawawshi for a quick and delicious meal." at bounding box center [294, 406] width 251 height 59
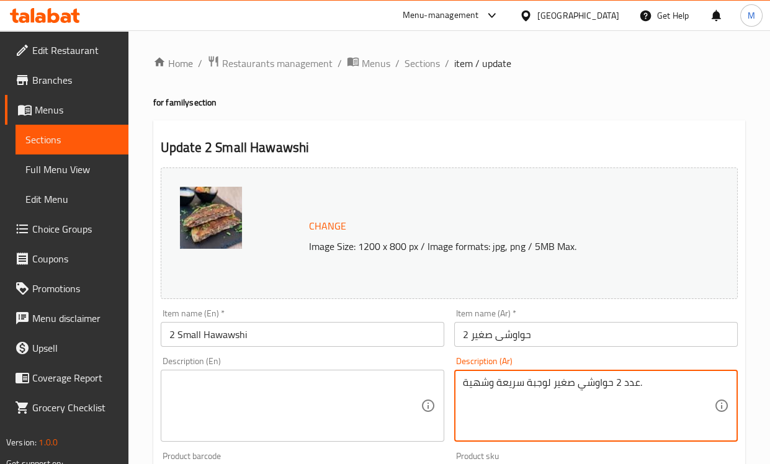
click at [509, 377] on textarea "عدد 2 حواوشي صغير لوجبة سريعة وشهية." at bounding box center [588, 406] width 251 height 59
click at [419, 355] on div "Description (En) Description (En)" at bounding box center [302, 399] width 293 height 95
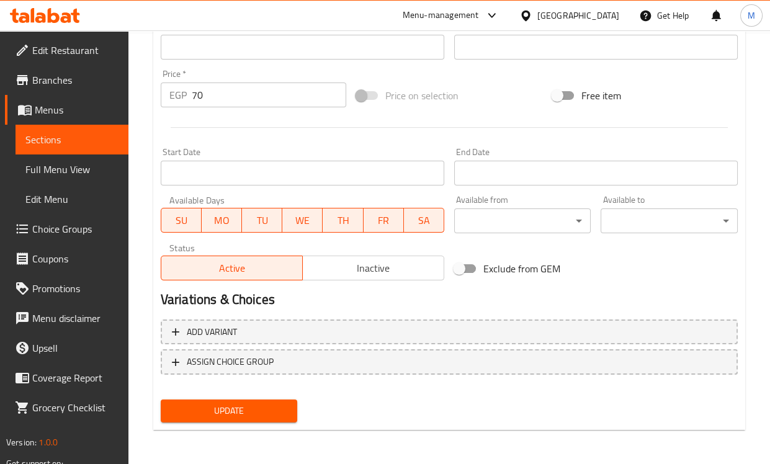
click at [204, 417] on span "Update" at bounding box center [229, 411] width 117 height 16
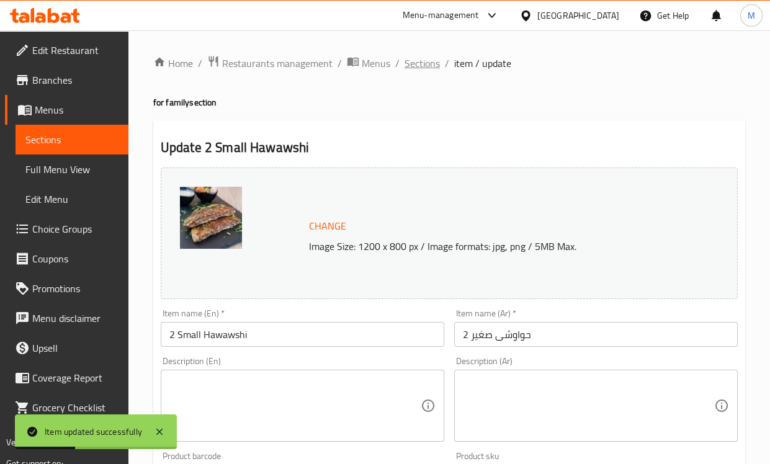
click at [414, 67] on span "Sections" at bounding box center [422, 63] width 35 height 15
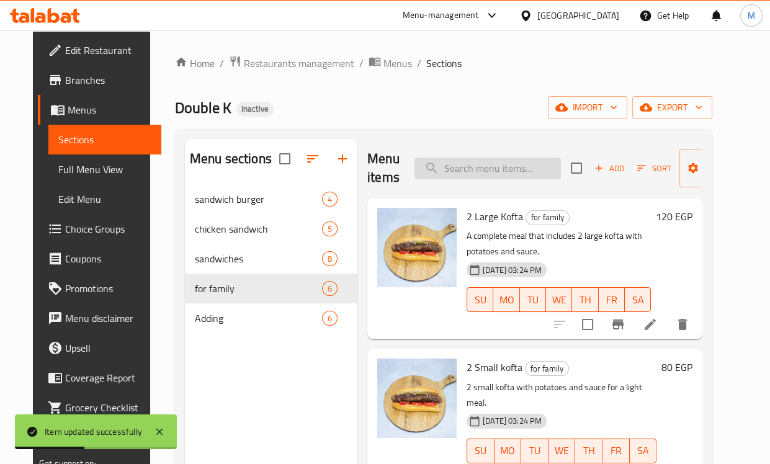
click at [470, 168] on input "search" at bounding box center [487, 169] width 146 height 22
paste input "al tayar Box (2 chicken classic + 1 strips)"
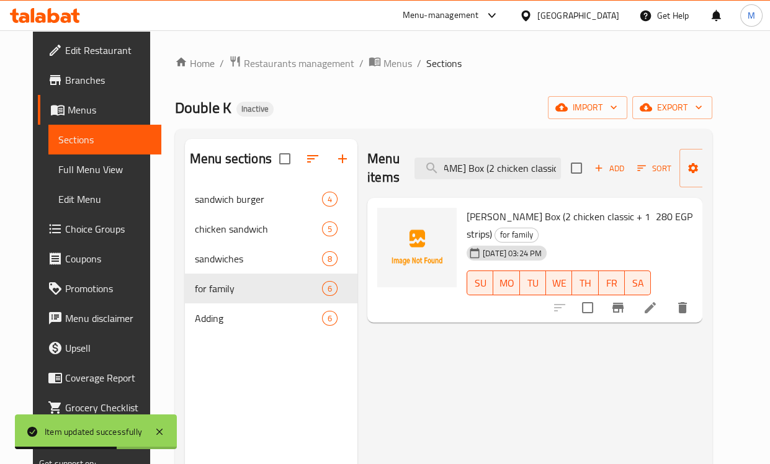
type input "al tayar Box (2 chicken classic + 1 strips)"
click at [658, 300] on icon at bounding box center [650, 307] width 15 height 15
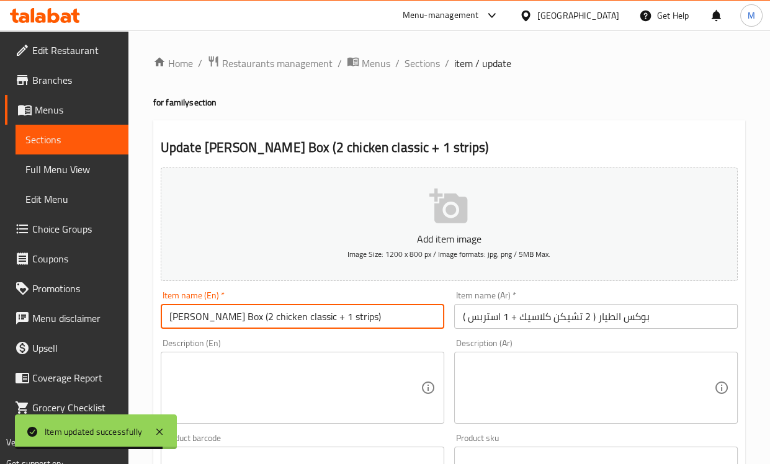
drag, startPoint x: 223, startPoint y: 320, endPoint x: 332, endPoint y: 321, distance: 109.2
click at [332, 321] on input "al tayar Box (2 chicken classic + 1 strips)" at bounding box center [303, 316] width 284 height 25
click at [267, 380] on textarea at bounding box center [294, 388] width 251 height 59
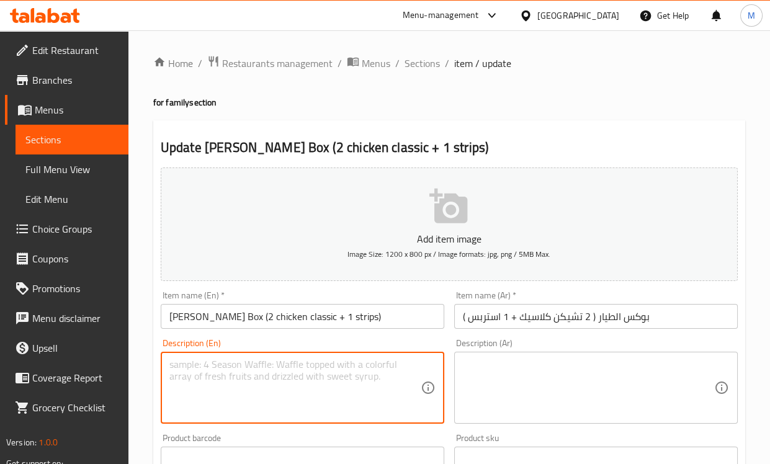
paste textarea "2 chicken classic + 1 strips"
type textarea "2 chicken classic + 1 strips"
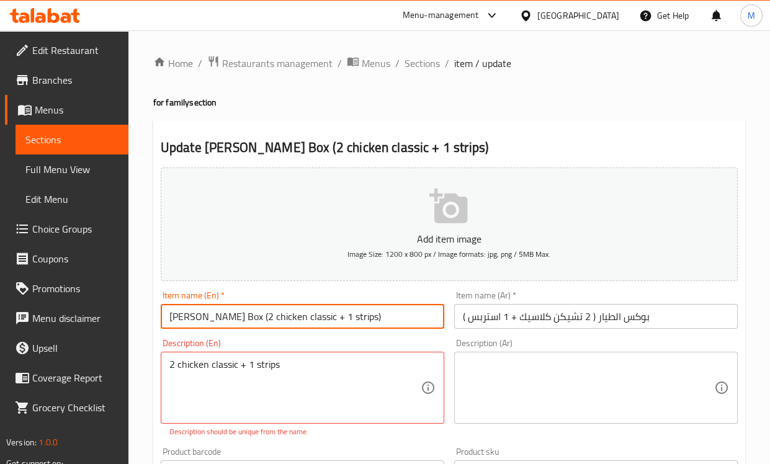
drag, startPoint x: 351, startPoint y: 313, endPoint x: 220, endPoint y: 313, distance: 131.5
click at [220, 313] on input "al tayar Box (2 chicken classic + 1 strips)" at bounding box center [303, 316] width 284 height 25
type input "al tayar Box"
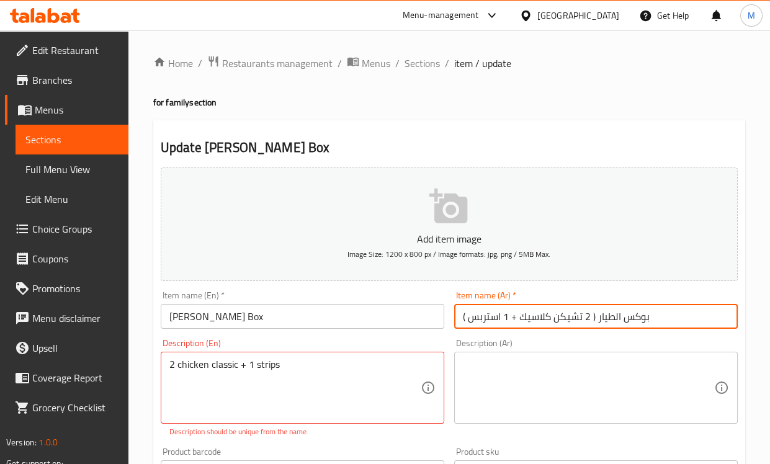
drag, startPoint x: 588, startPoint y: 317, endPoint x: 470, endPoint y: 322, distance: 118.0
click at [470, 322] on input "بوكس الطیار ( 2 تشیكن كلاسیك + 1 استربس )" at bounding box center [596, 316] width 284 height 25
click at [546, 396] on textarea at bounding box center [588, 388] width 251 height 59
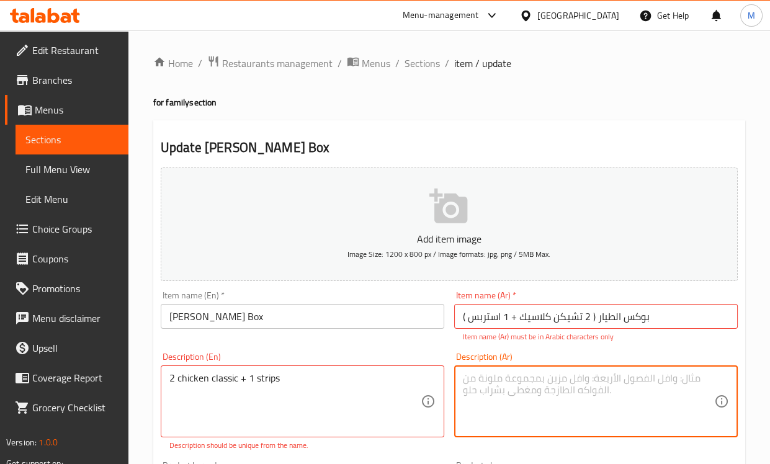
paste textarea "تشیكن كلاسیك + 1 استربس"
type textarea "تشیكن كلاسیك + 1 استربس"
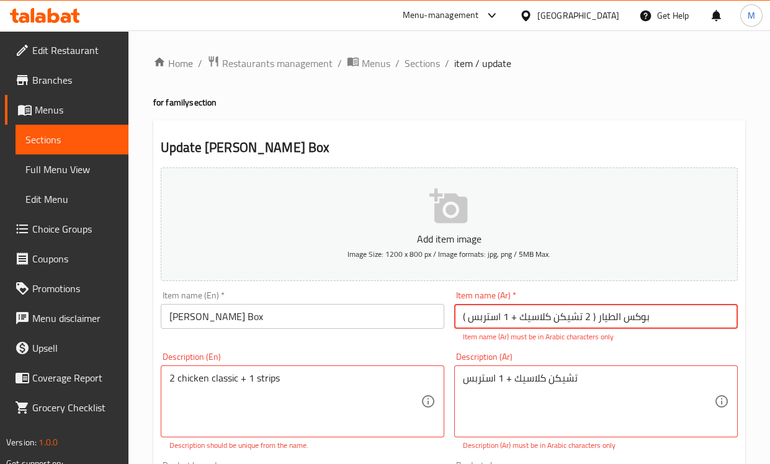
drag, startPoint x: 596, startPoint y: 318, endPoint x: 459, endPoint y: 315, distance: 136.6
click at [459, 315] on input "بوكس الطیار ( 2 تشیكن كلاسیك + 1 استربس )" at bounding box center [596, 316] width 284 height 25
type input "بوكس الطیار"
click at [437, 346] on div "Item name (En)   * al tayar Box Item name (En) *" at bounding box center [302, 316] width 293 height 61
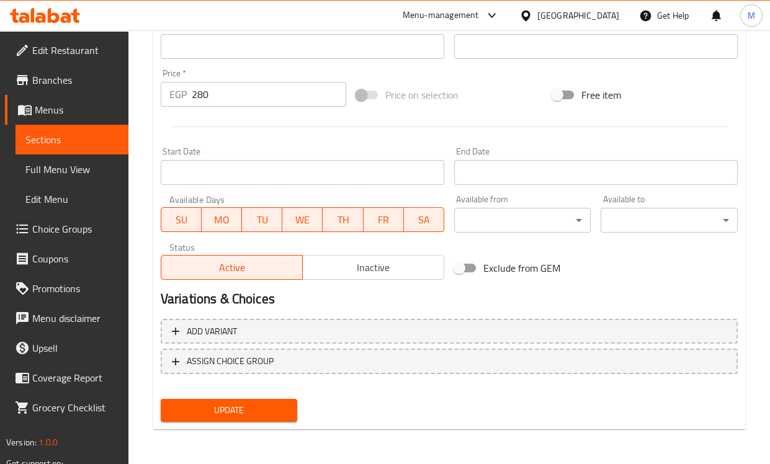
click at [226, 414] on span "Update" at bounding box center [229, 411] width 117 height 16
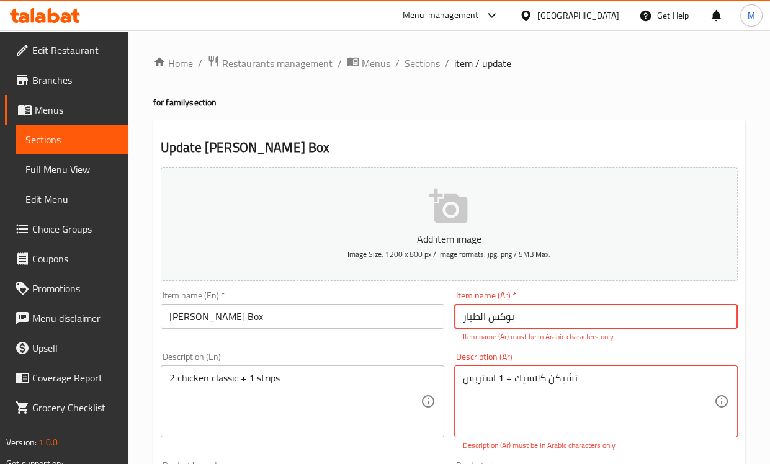
drag, startPoint x: 521, startPoint y: 321, endPoint x: 397, endPoint y: 302, distance: 125.0
click at [397, 302] on div "Add item image Image Size: 1200 x 800 px / Image formats: jpg, png / 5MB Max. I…" at bounding box center [449, 444] width 587 height 562
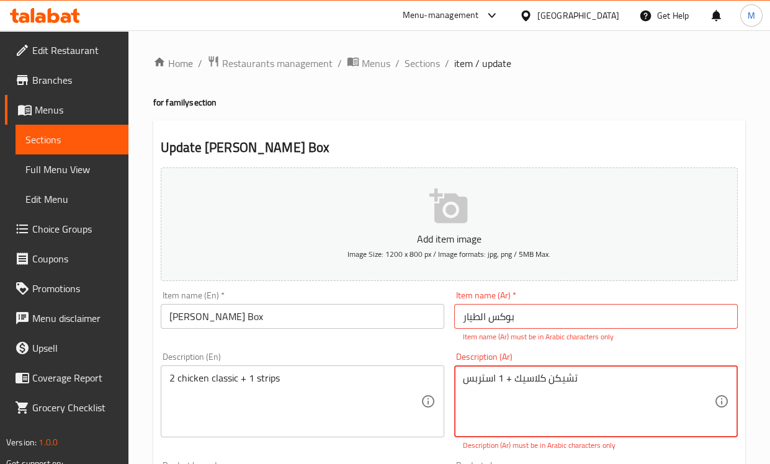
click at [514, 382] on textarea "تشیكن كلاسیك + 1 استربس" at bounding box center [588, 401] width 251 height 59
type textarea "تشیكن كلاسیك و 1 استربس"
click at [448, 349] on div "Description (En) 2 chicken classic + 1 strips Description (En)" at bounding box center [302, 401] width 293 height 109
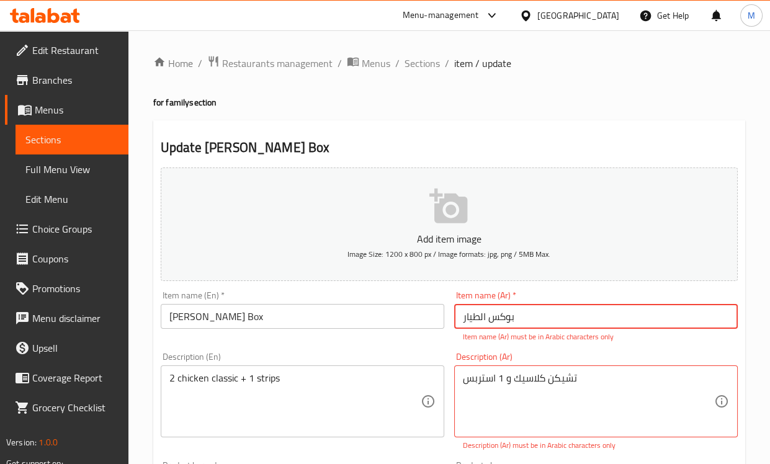
drag, startPoint x: 522, startPoint y: 314, endPoint x: 405, endPoint y: 311, distance: 117.3
click at [406, 311] on div "Add item image Image Size: 1200 x 800 px / Image formats: jpg, png / 5MB Max. I…" at bounding box center [449, 444] width 587 height 562
drag, startPoint x: 452, startPoint y: 318, endPoint x: 351, endPoint y: 321, distance: 101.2
click at [354, 315] on div "Add item image Image Size: 1200 x 800 px / Image formats: jpg, png / 5MB Max. I…" at bounding box center [449, 444] width 587 height 562
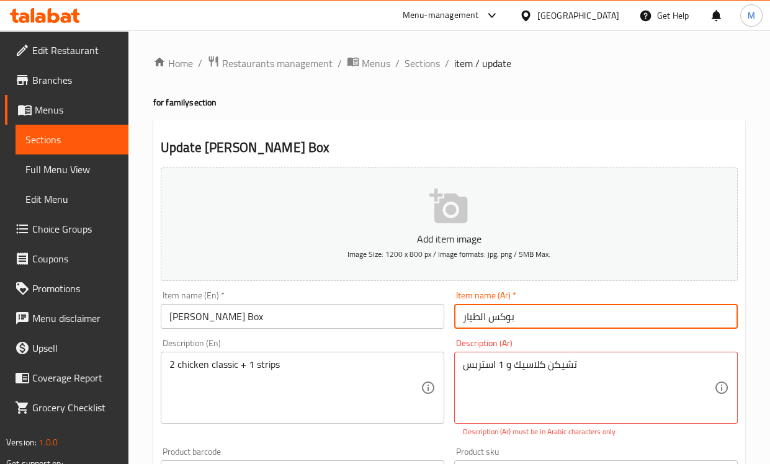
type input "بوكس الطيار"
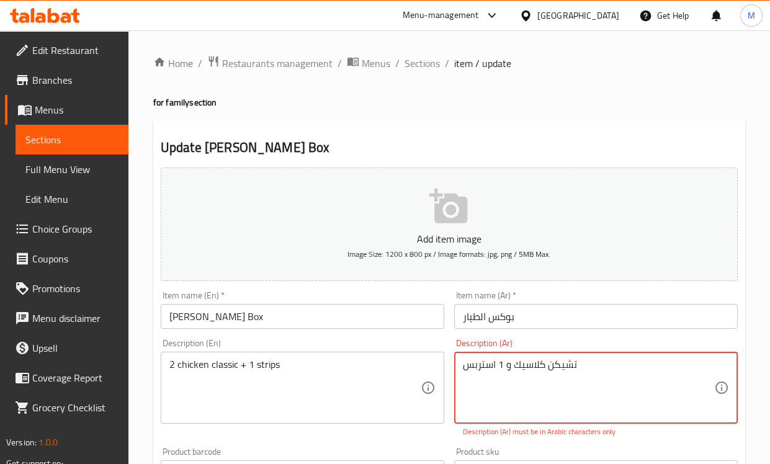
drag, startPoint x: 590, startPoint y: 367, endPoint x: 404, endPoint y: 351, distance: 186.8
click at [404, 351] on div "Add item image Image Size: 1200 x 800 px / Image formats: jpg, png / 5MB Max. I…" at bounding box center [449, 437] width 587 height 549
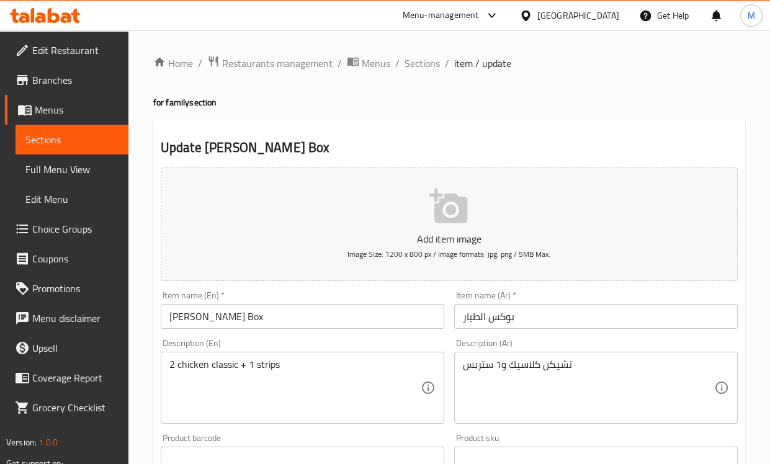
click at [406, 349] on div "Description (En) 2 chicken classic + 1 strips Description (En)" at bounding box center [303, 381] width 284 height 85
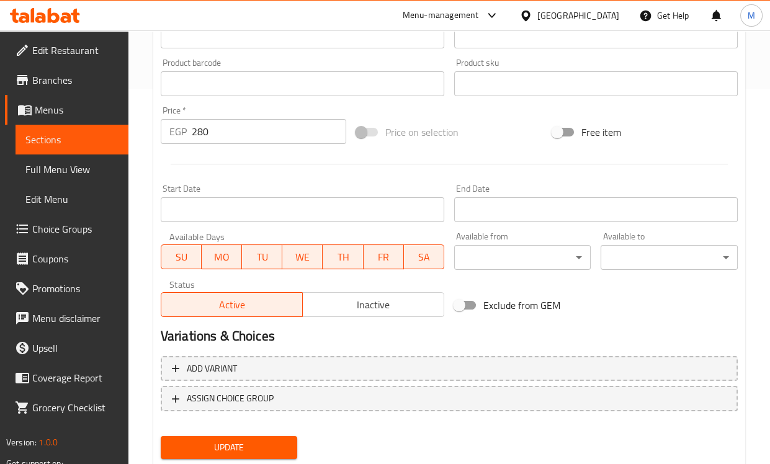
scroll to position [412, 0]
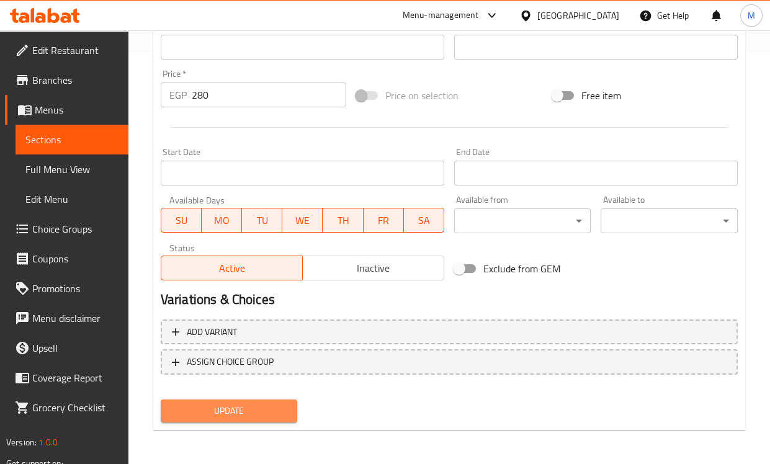
click at [241, 406] on span "Update" at bounding box center [229, 411] width 117 height 16
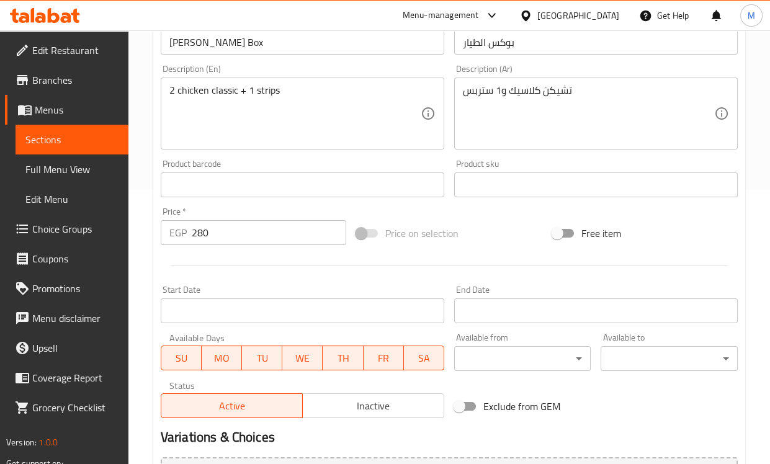
scroll to position [68, 0]
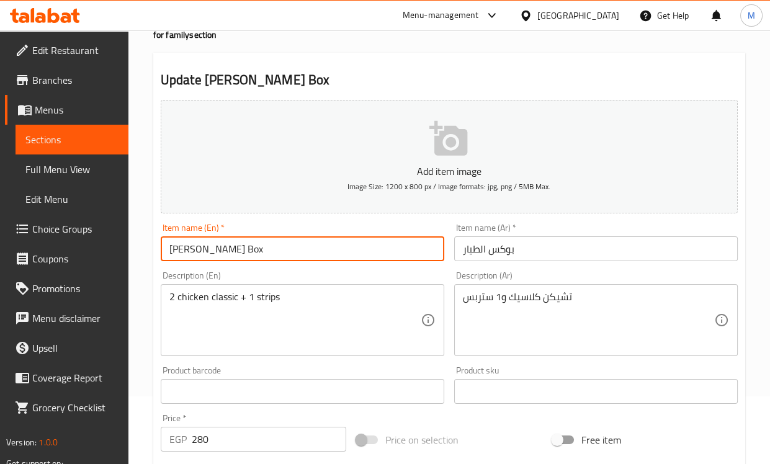
click at [200, 250] on input "al tayar Box" at bounding box center [303, 248] width 284 height 25
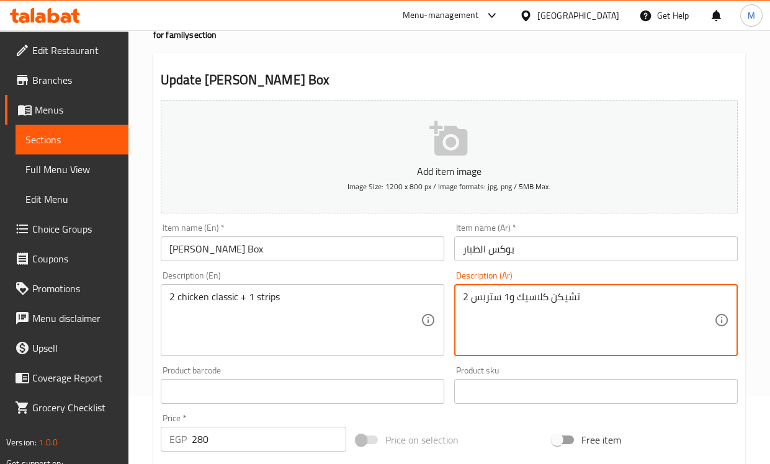
type textarea "2 تشيكن كلاسيك و1 ستربس"
click at [457, 365] on div "Product sku Product sku" at bounding box center [595, 385] width 293 height 48
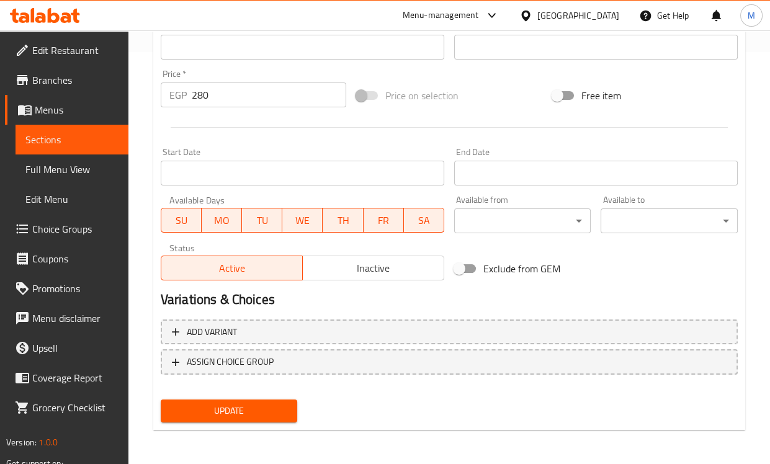
scroll to position [412, 0]
click at [261, 418] on span "Update" at bounding box center [229, 411] width 117 height 16
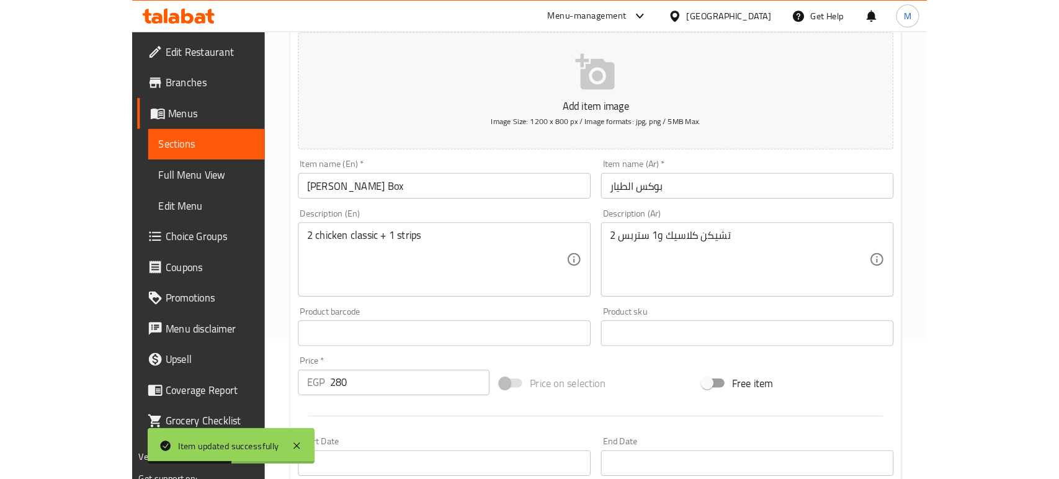
scroll to position [0, 0]
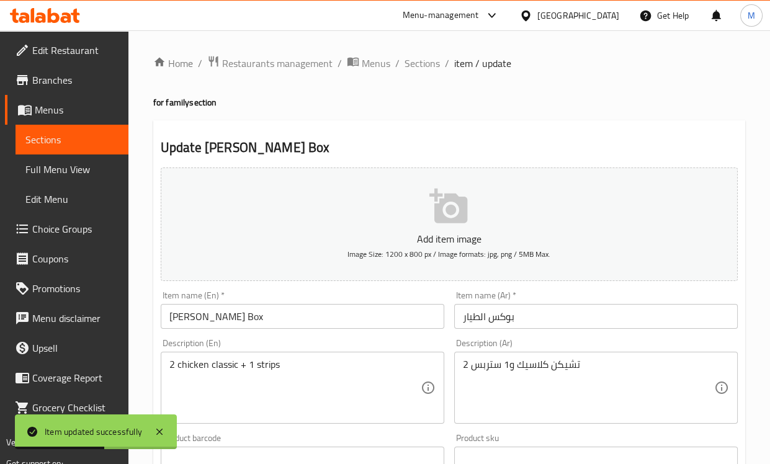
drag, startPoint x: 429, startPoint y: 68, endPoint x: 481, endPoint y: 81, distance: 53.0
click at [429, 68] on span "Sections" at bounding box center [422, 63] width 35 height 15
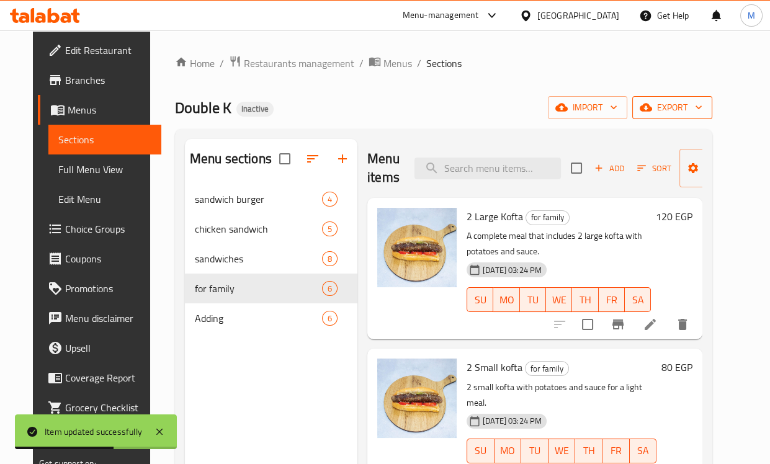
click at [702, 113] on span "export" at bounding box center [672, 108] width 60 height 16
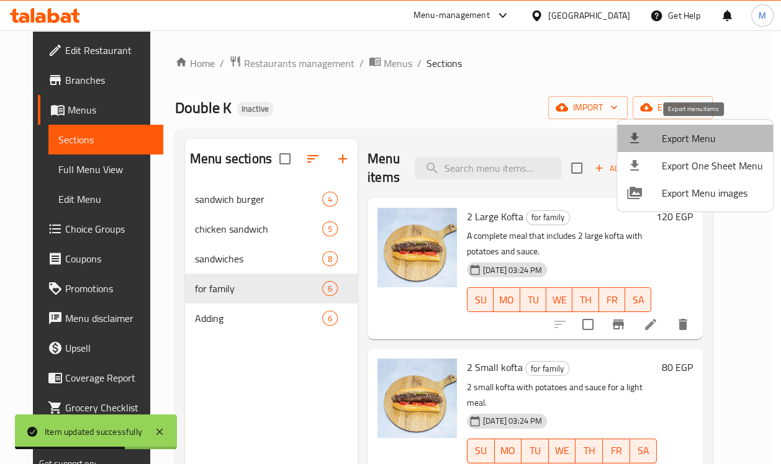
click at [704, 139] on span "Export Menu" at bounding box center [711, 138] width 101 height 15
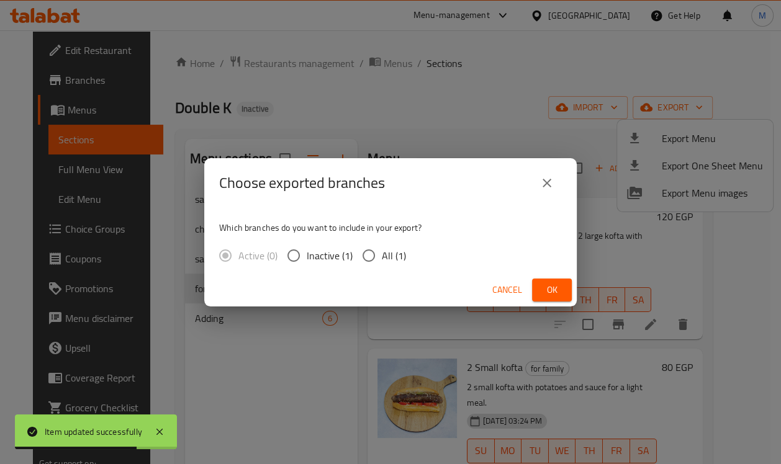
click at [385, 257] on span "All (1)" at bounding box center [394, 255] width 24 height 15
click at [382, 257] on input "All (1)" at bounding box center [369, 256] width 26 height 26
radio input "true"
click at [558, 292] on span "Ok" at bounding box center [552, 290] width 20 height 16
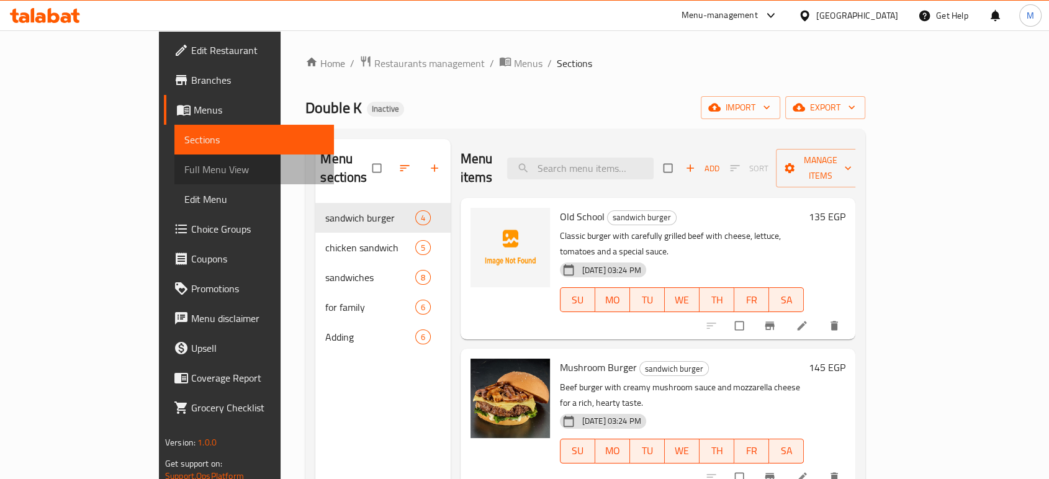
click at [184, 169] on span "Full Menu View" at bounding box center [254, 169] width 140 height 15
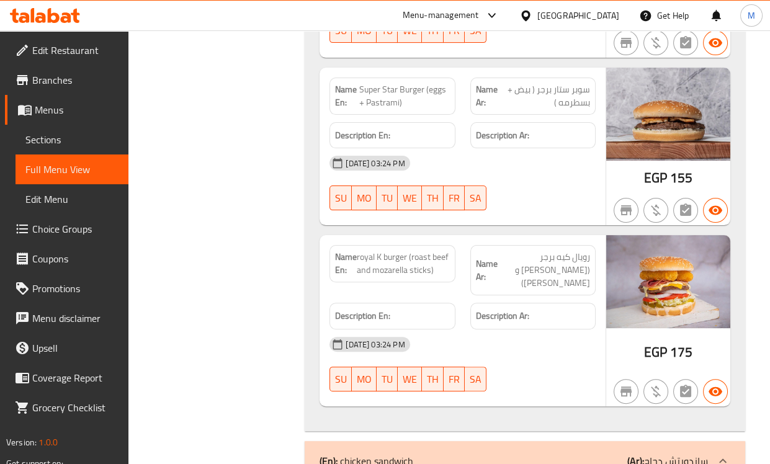
scroll to position [620, 0]
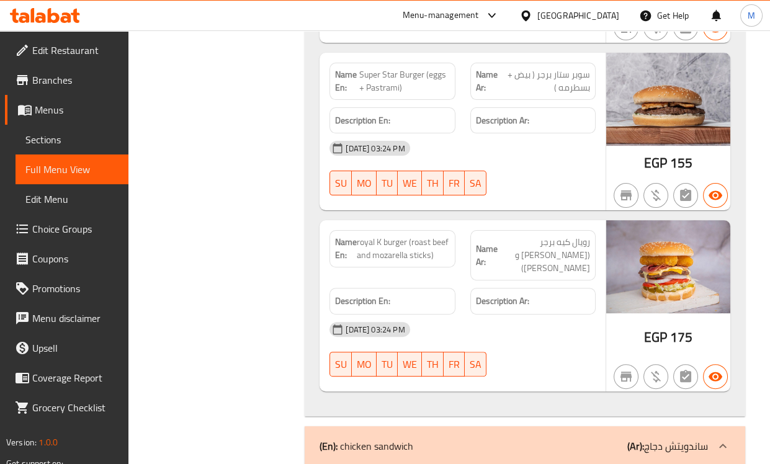
click at [493, 102] on div "Description Ar:" at bounding box center [533, 121] width 140 height 42
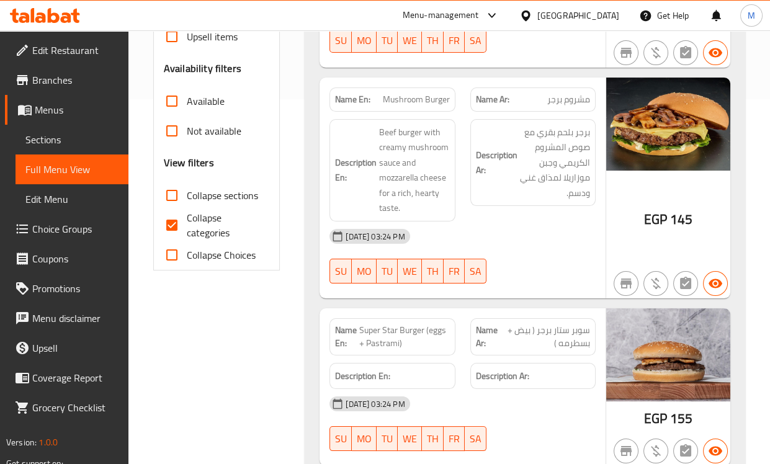
scroll to position [482, 0]
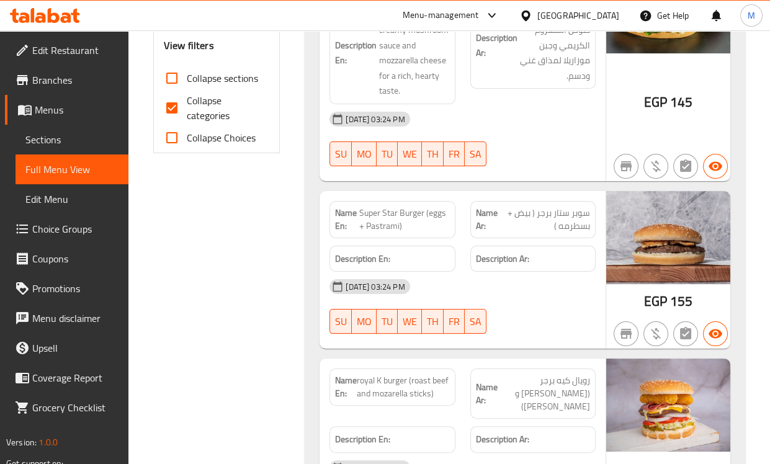
click at [486, 262] on strong "Description Ar:" at bounding box center [502, 259] width 53 height 16
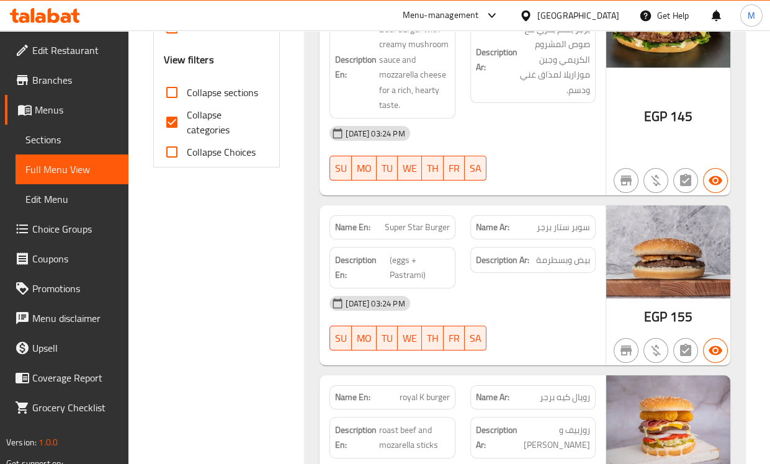
scroll to position [551, 0]
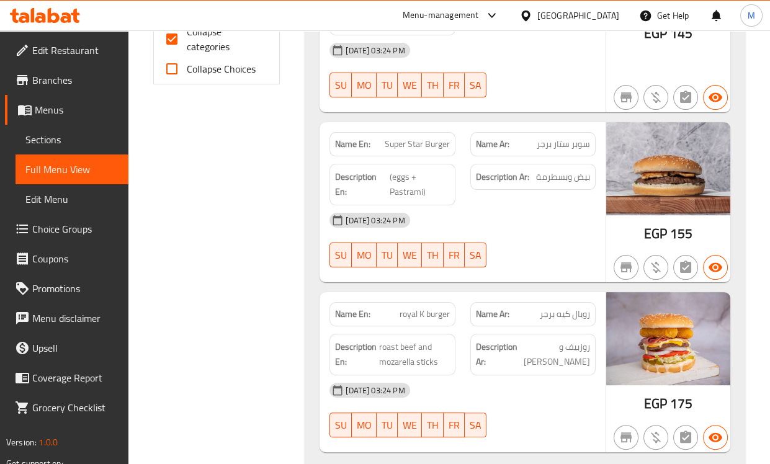
drag, startPoint x: 188, startPoint y: 42, endPoint x: 483, endPoint y: 143, distance: 311.6
click at [188, 42] on span "Collapse categories" at bounding box center [223, 39] width 73 height 30
click at [187, 42] on input "Collapse categories" at bounding box center [172, 39] width 30 height 30
checkbox input "false"
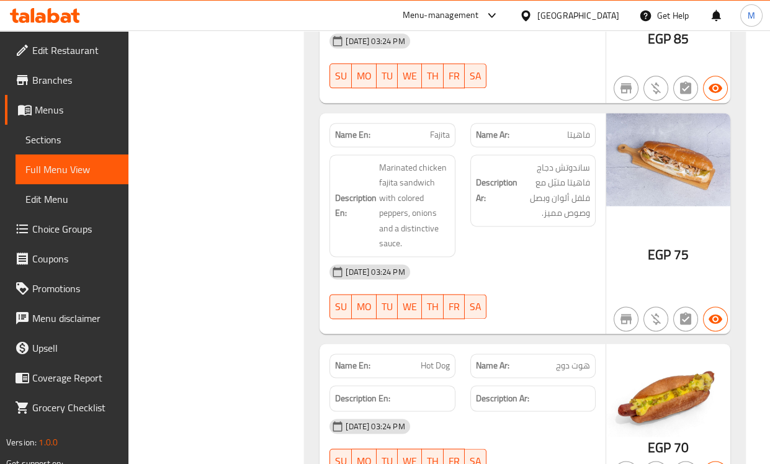
scroll to position [2689, 0]
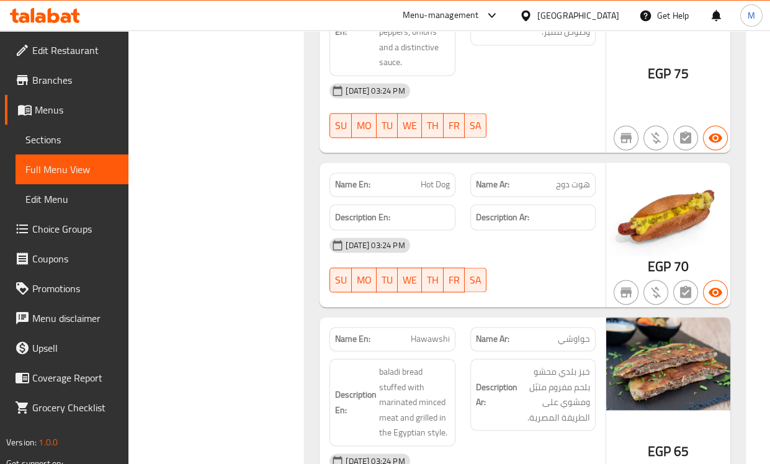
click at [436, 187] on span "Hot Dog" at bounding box center [435, 184] width 29 height 13
copy span "Hot Dog"
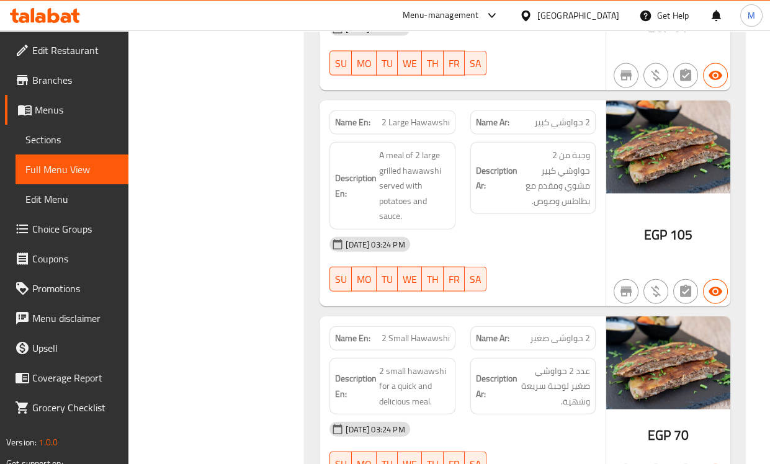
scroll to position [4343, 0]
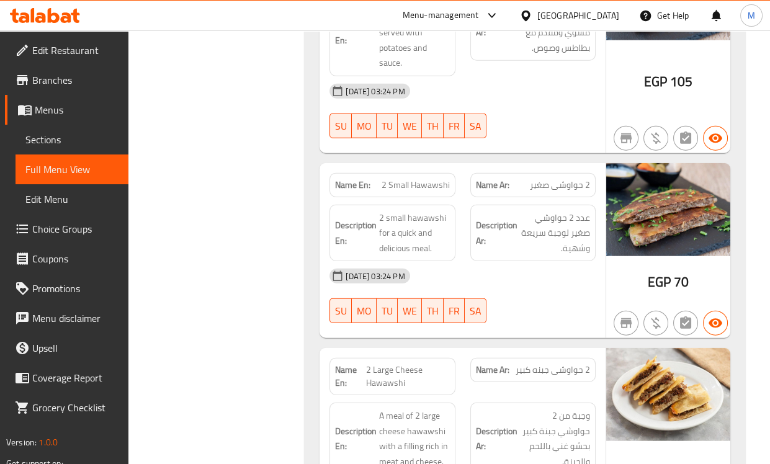
click at [406, 179] on span "2 Small Hawawshi" at bounding box center [416, 185] width 68 height 13
copy span "2 Small Hawawshi"
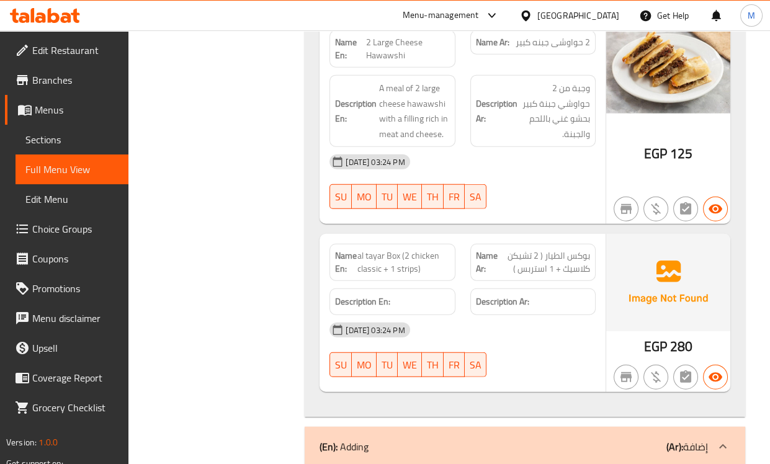
scroll to position [4688, 0]
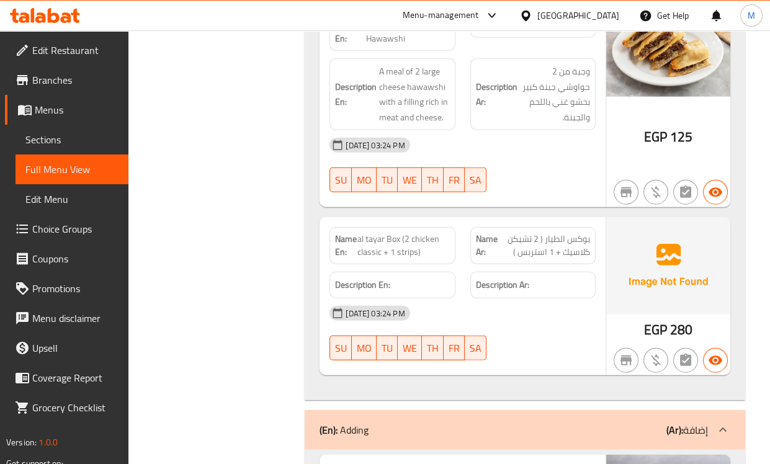
click at [417, 234] on span "al tayar Box (2 chicken classic + 1 strips)" at bounding box center [403, 246] width 92 height 26
copy span "al tayar Box (2 chicken classic + 1 strips)"
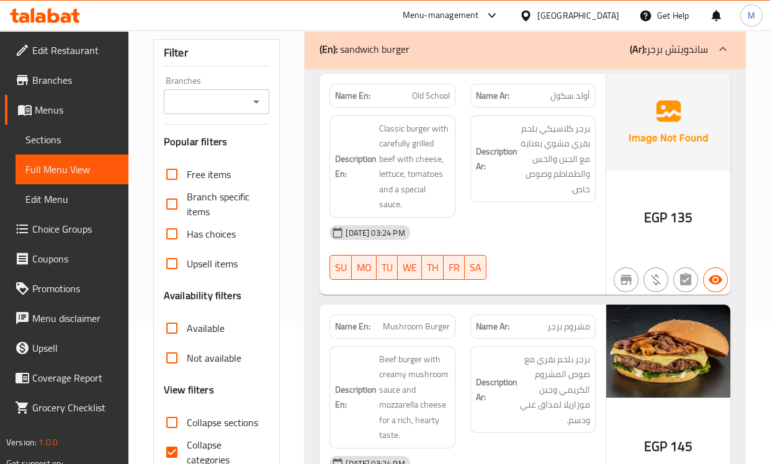
click at [207, 442] on span "Collapse categories" at bounding box center [223, 452] width 73 height 30
click at [187, 442] on input "Collapse categories" at bounding box center [172, 452] width 30 height 30
checkbox input "false"
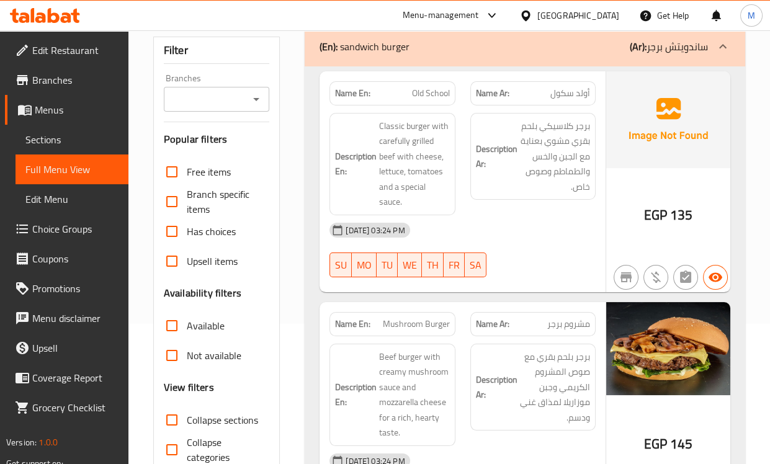
scroll to position [4658, 0]
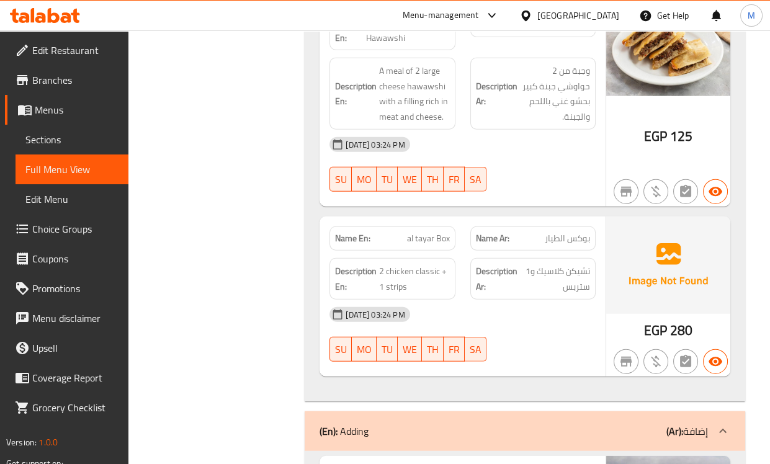
click at [423, 232] on span "al tayar Box" at bounding box center [428, 238] width 43 height 13
copy span "al tayar Box"
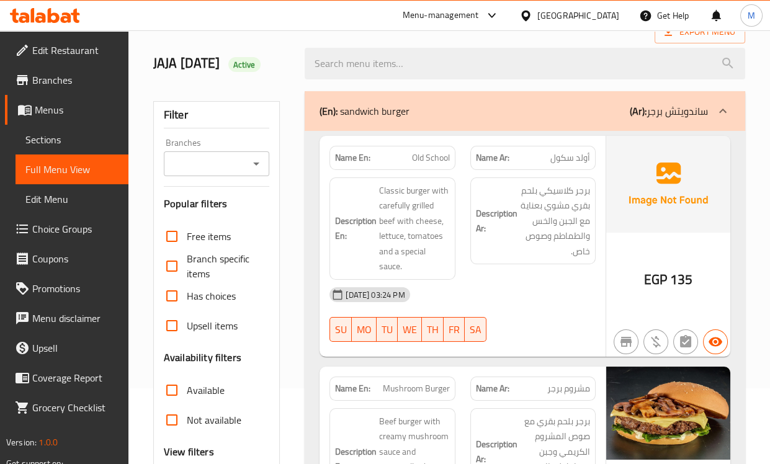
scroll to position [207, 0]
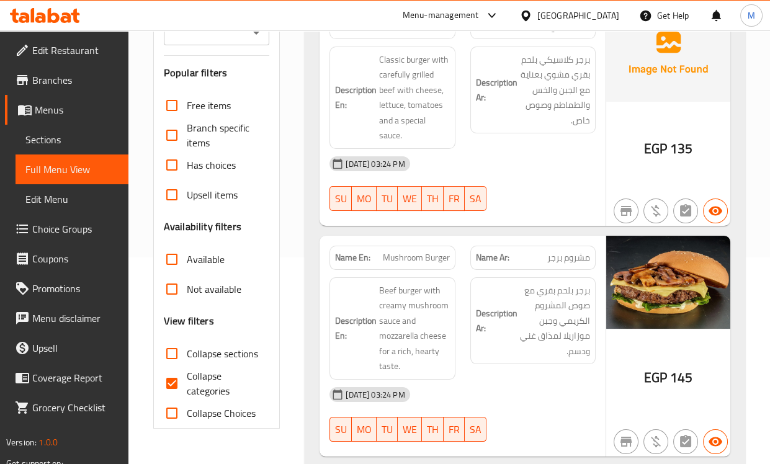
click at [212, 392] on span "Collapse categories" at bounding box center [223, 384] width 73 height 30
click at [187, 392] on input "Collapse categories" at bounding box center [172, 384] width 30 height 30
checkbox input "false"
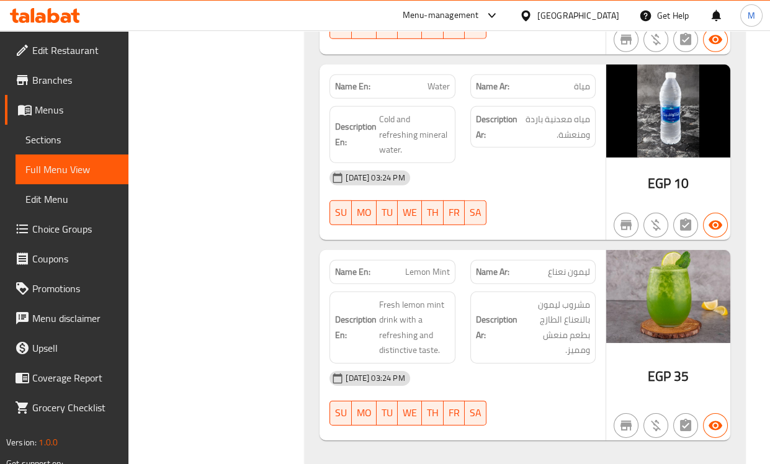
scroll to position [5764, 0]
